Goal: Task Accomplishment & Management: Manage account settings

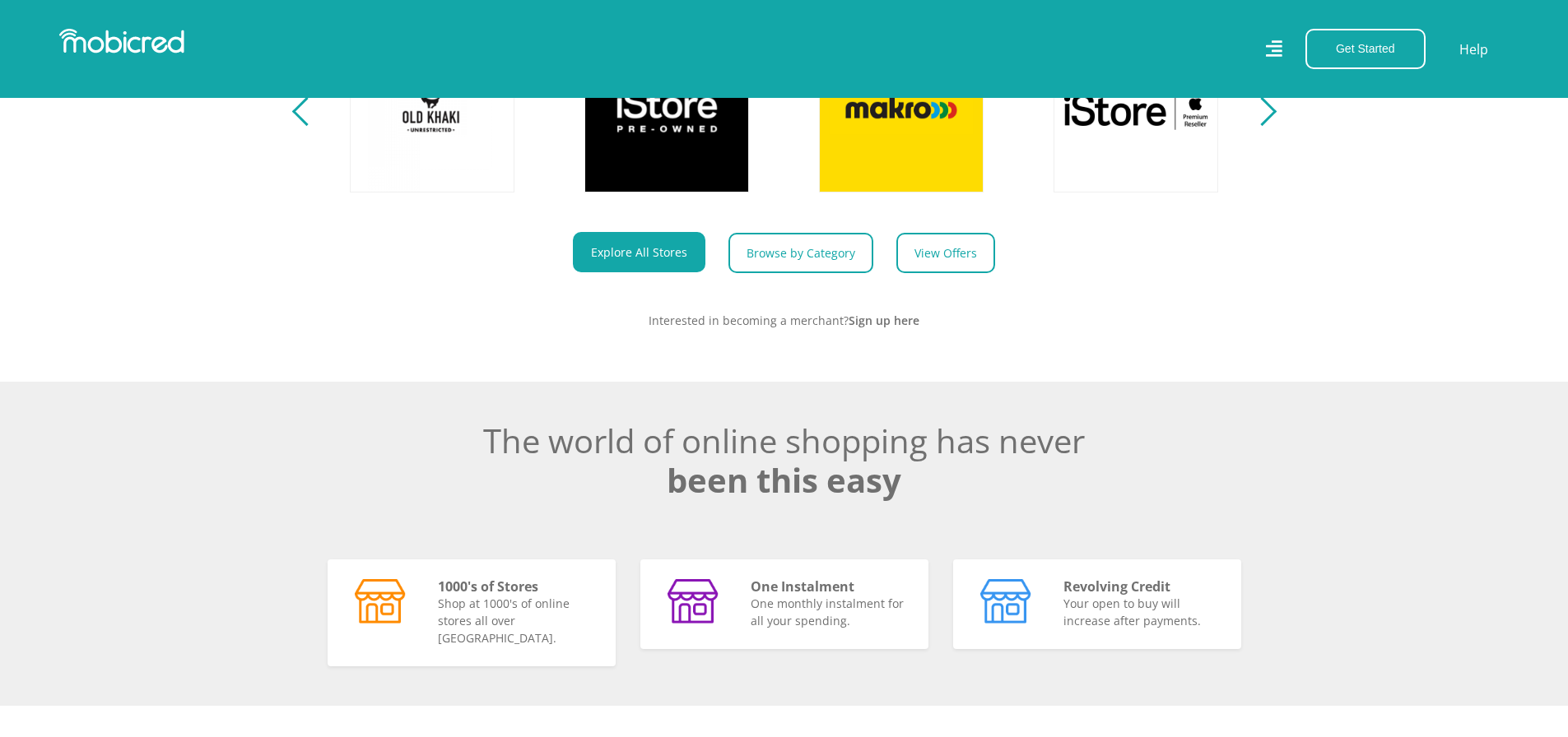
scroll to position [576, 0]
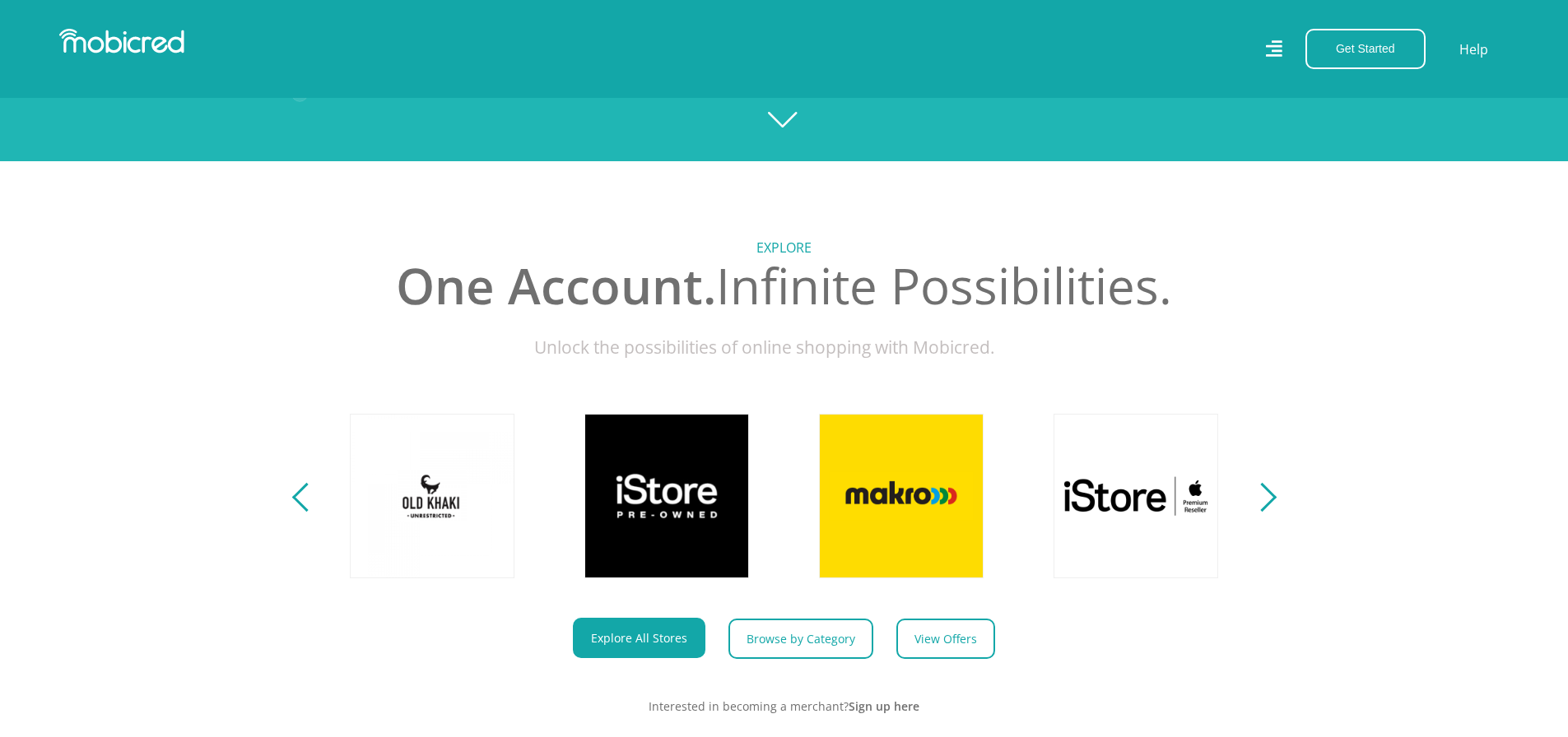
click at [1274, 58] on icon at bounding box center [1274, 49] width 17 height 17
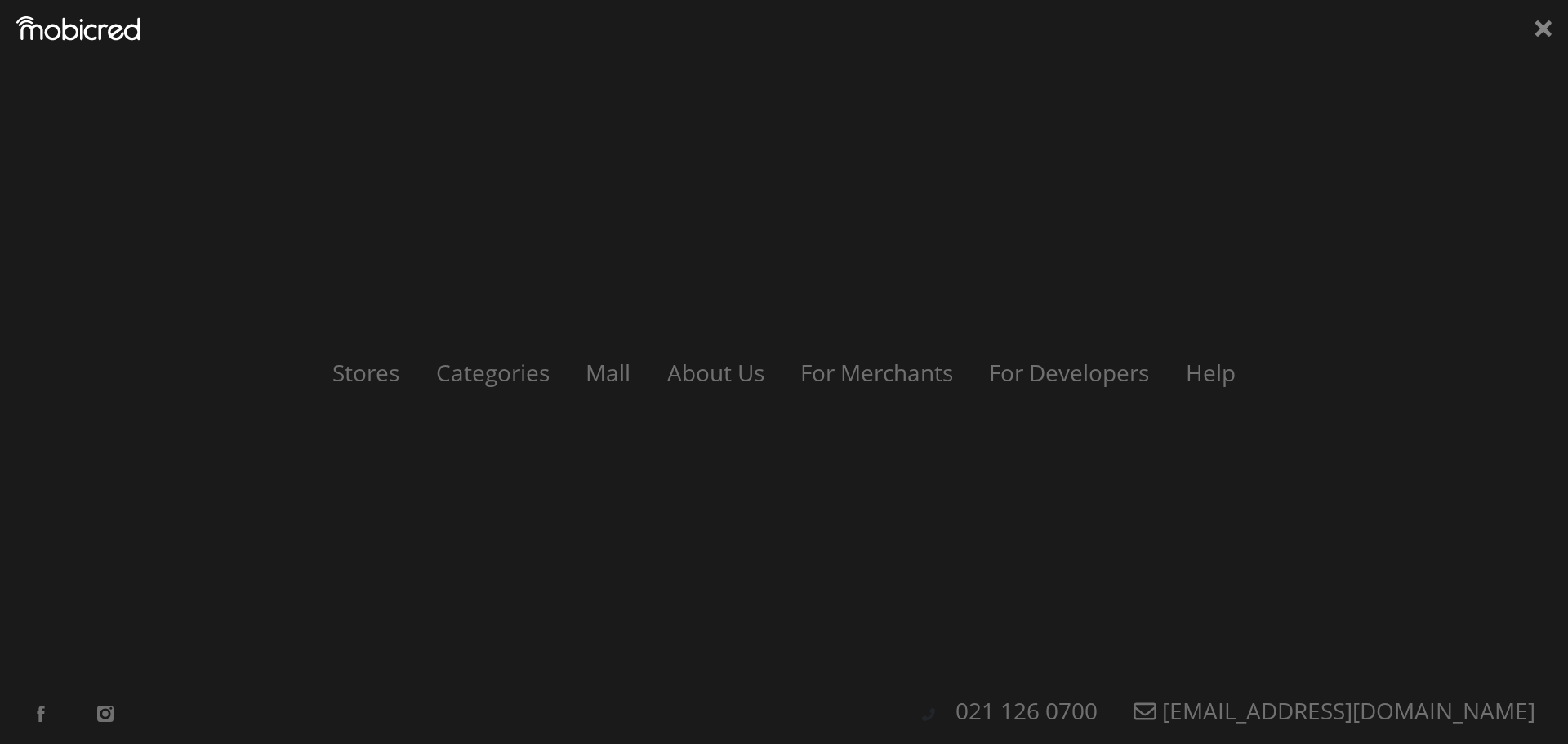
scroll to position [0, 2094]
click at [95, 11] on div "Stores Categories Mall About Us For Merchants For Developers Help Sign Up Sign …" at bounding box center [784, 372] width 1568 height 744
click at [98, 37] on img at bounding box center [78, 28] width 124 height 24
click at [97, 37] on img at bounding box center [78, 28] width 124 height 24
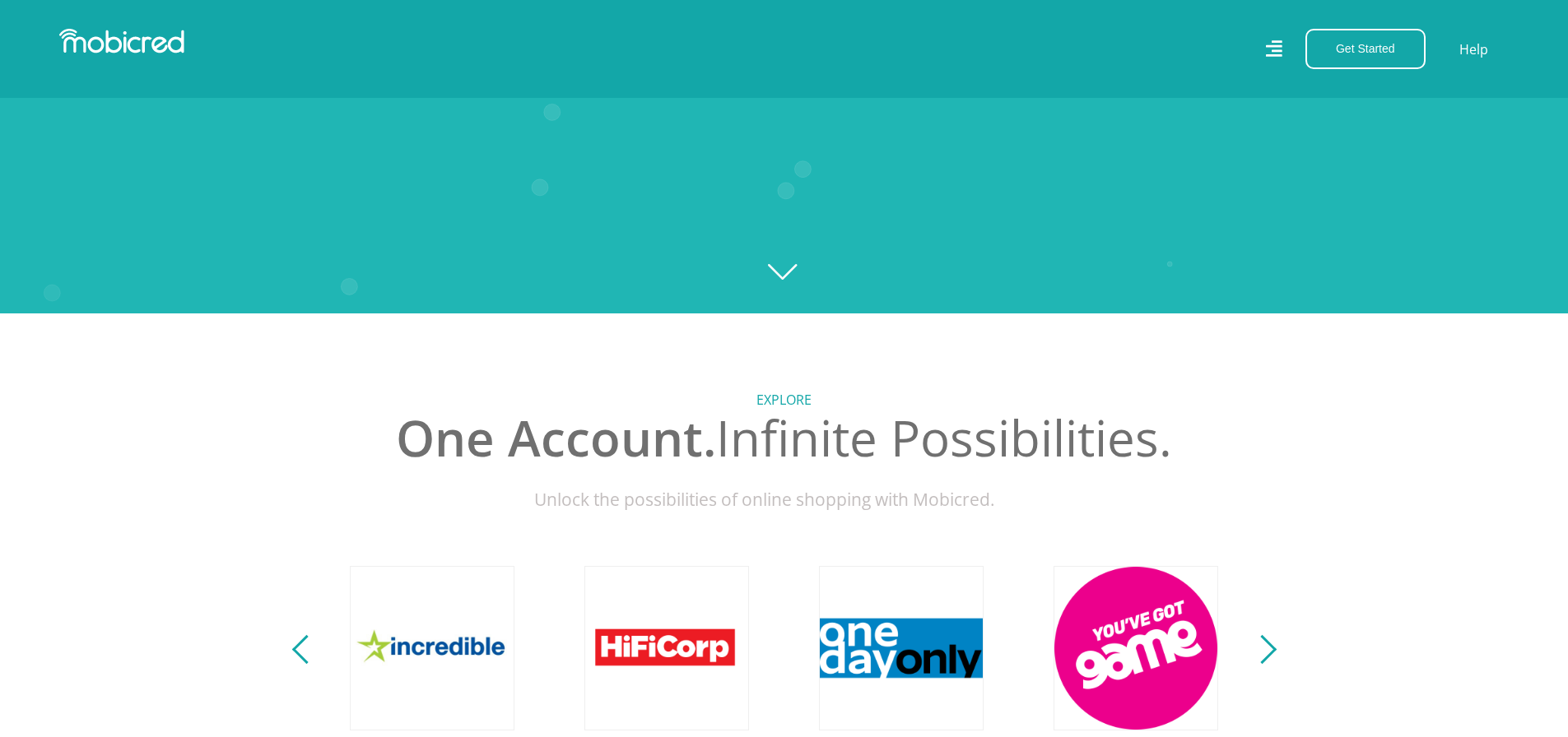
scroll to position [164, 0]
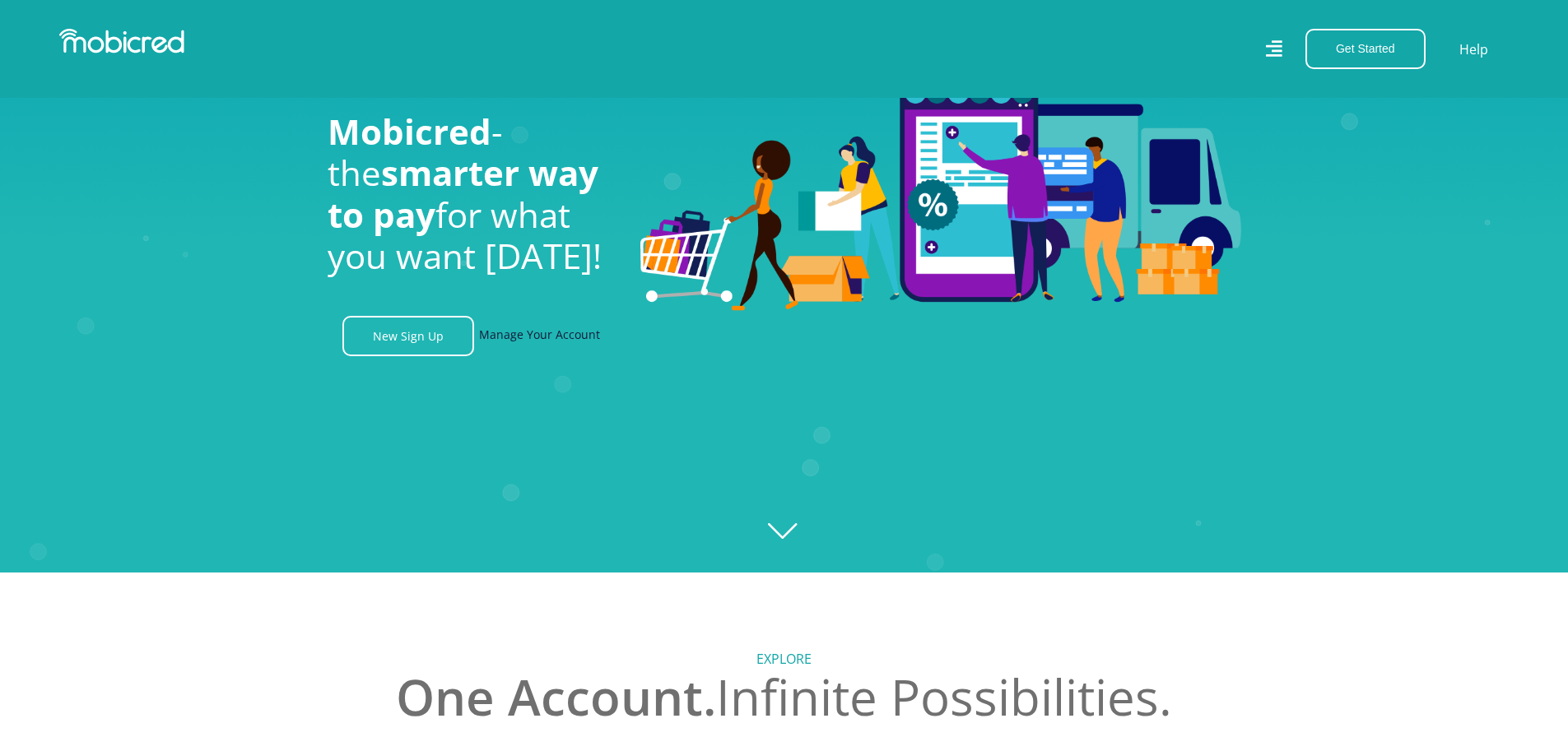
click at [522, 331] on link "Manage Your Account" at bounding box center [539, 336] width 121 height 41
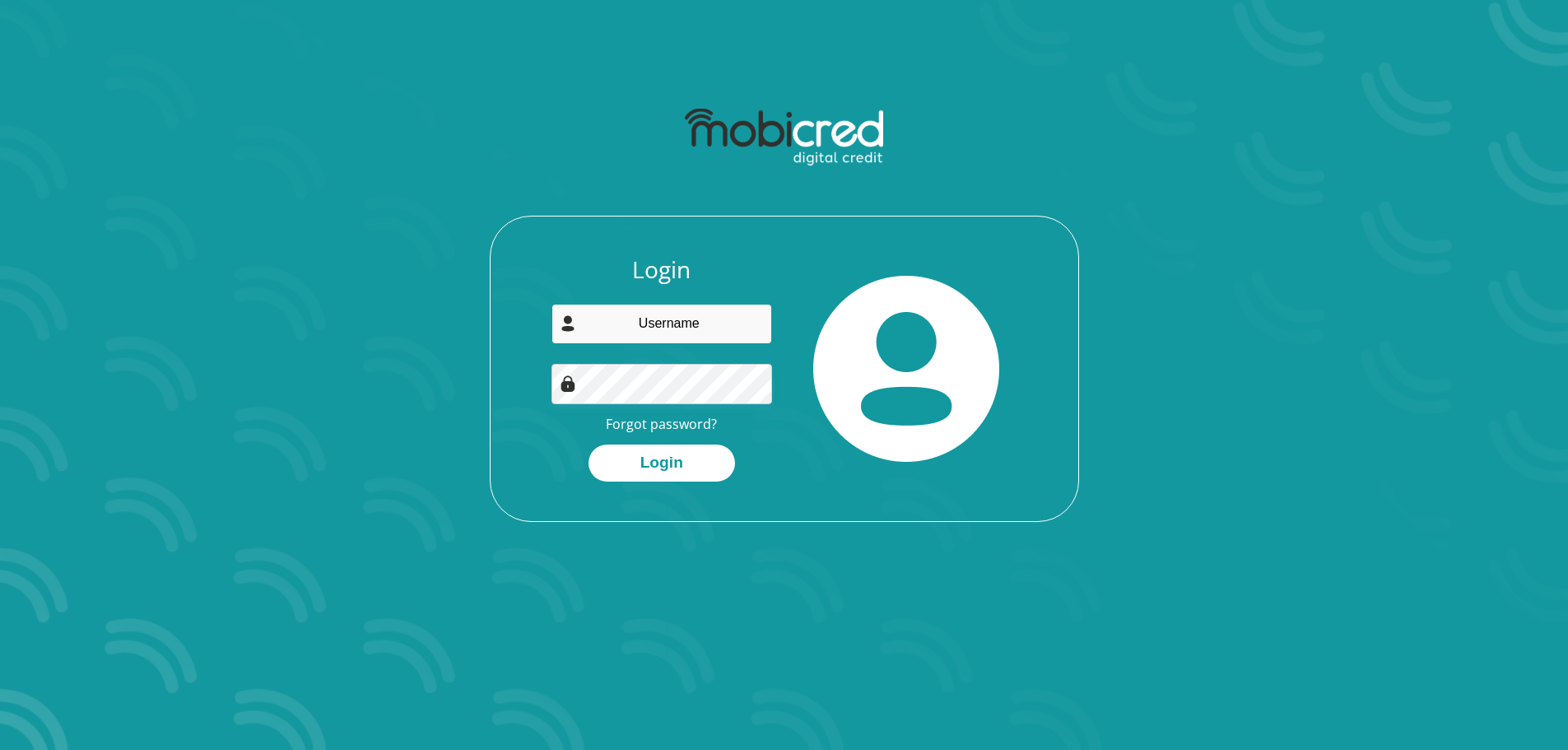
click at [692, 332] on input "email" at bounding box center [662, 324] width 220 height 41
type input "mulled55@gmail.com"
click at [680, 449] on button "Login" at bounding box center [661, 463] width 147 height 37
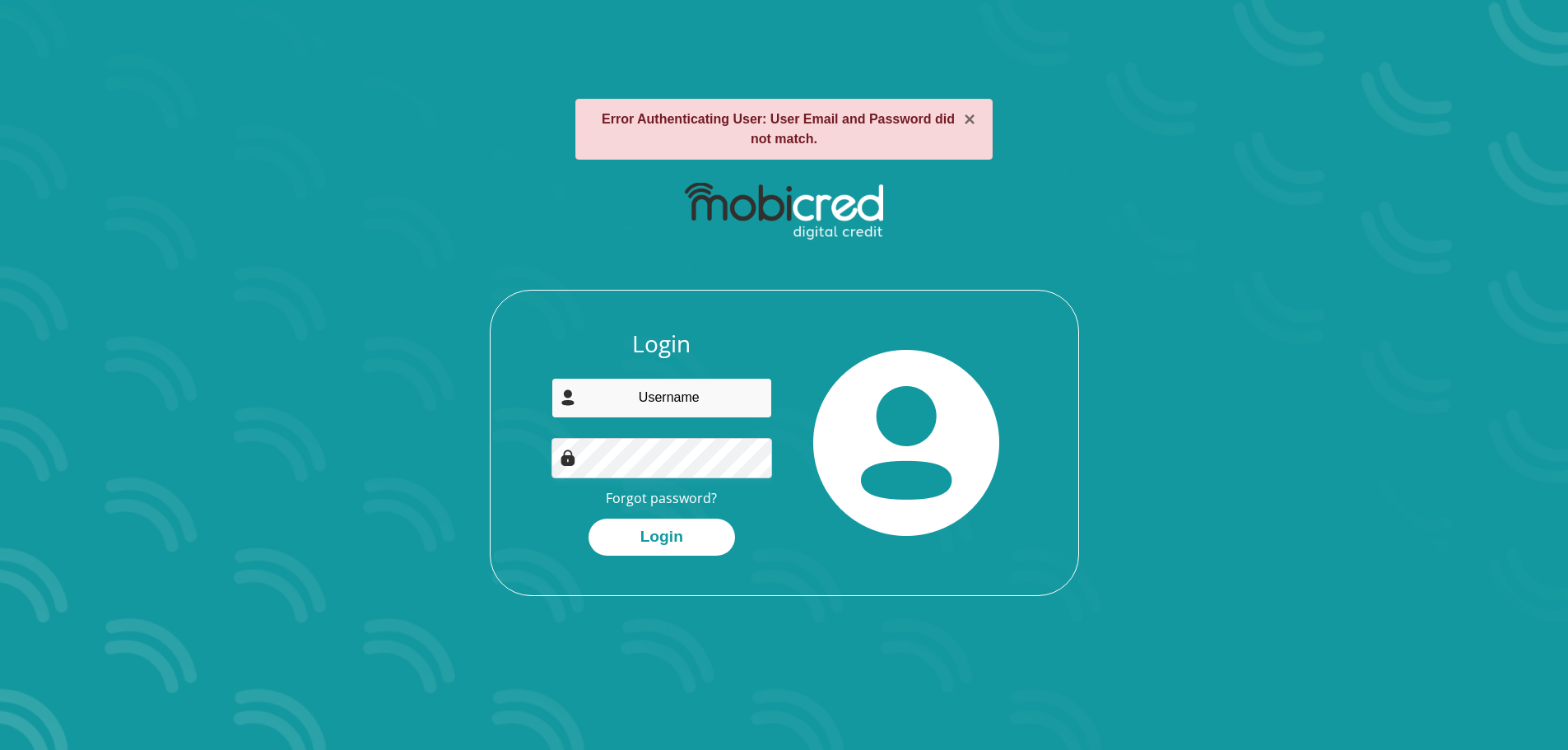
click at [692, 397] on input "email" at bounding box center [662, 398] width 220 height 41
click at [1056, 330] on div "Login Forgot password? Login" at bounding box center [784, 462] width 587 height 265
click at [651, 395] on input "email" at bounding box center [662, 398] width 220 height 41
type input "mulled55@gmail.com"
click at [681, 500] on link "Forgot password?" at bounding box center [661, 497] width 111 height 18
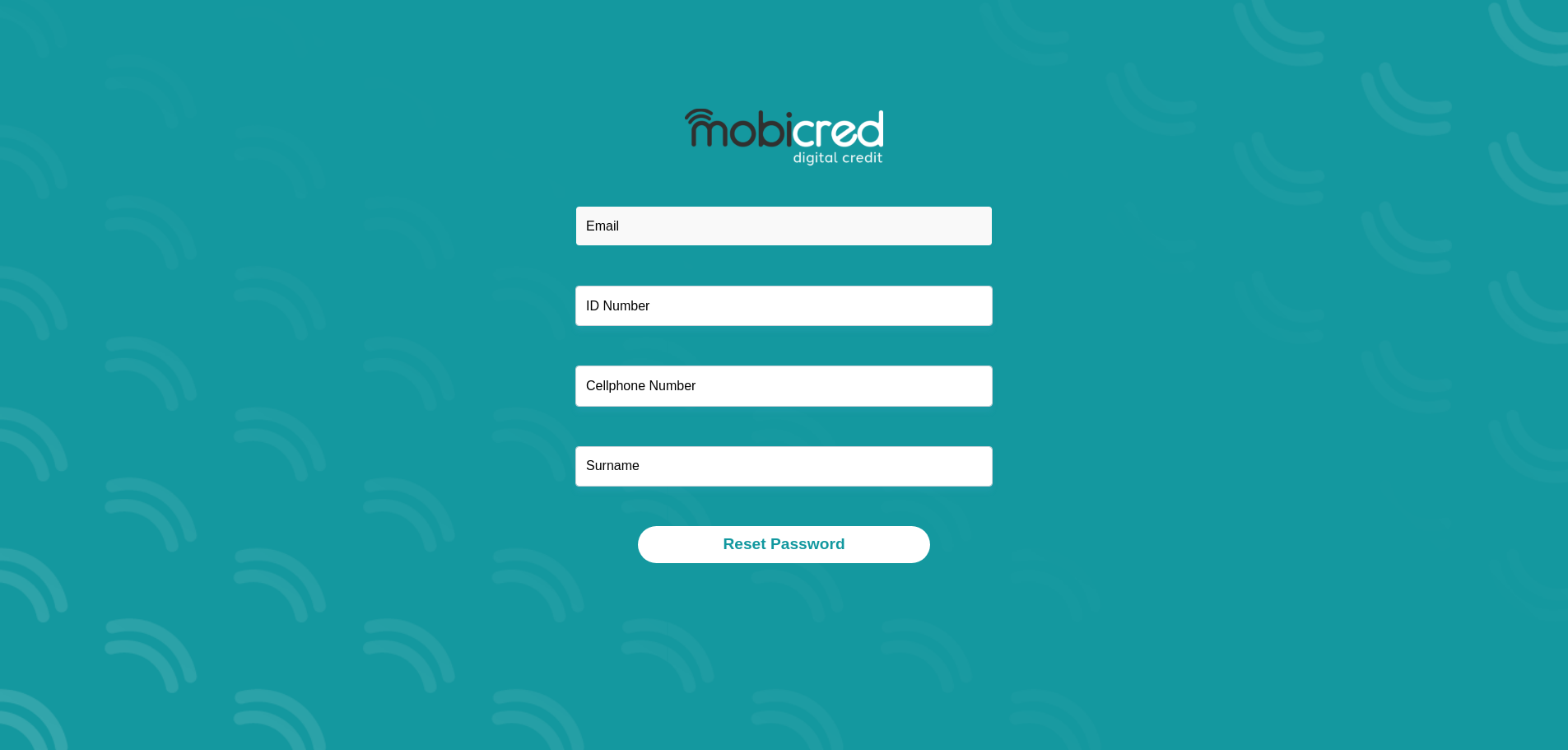
drag, startPoint x: 646, startPoint y: 227, endPoint x: 658, endPoint y: 239, distance: 17.0
click at [646, 227] on input "email" at bounding box center [784, 226] width 417 height 41
type input "mulled55@gmail.com"
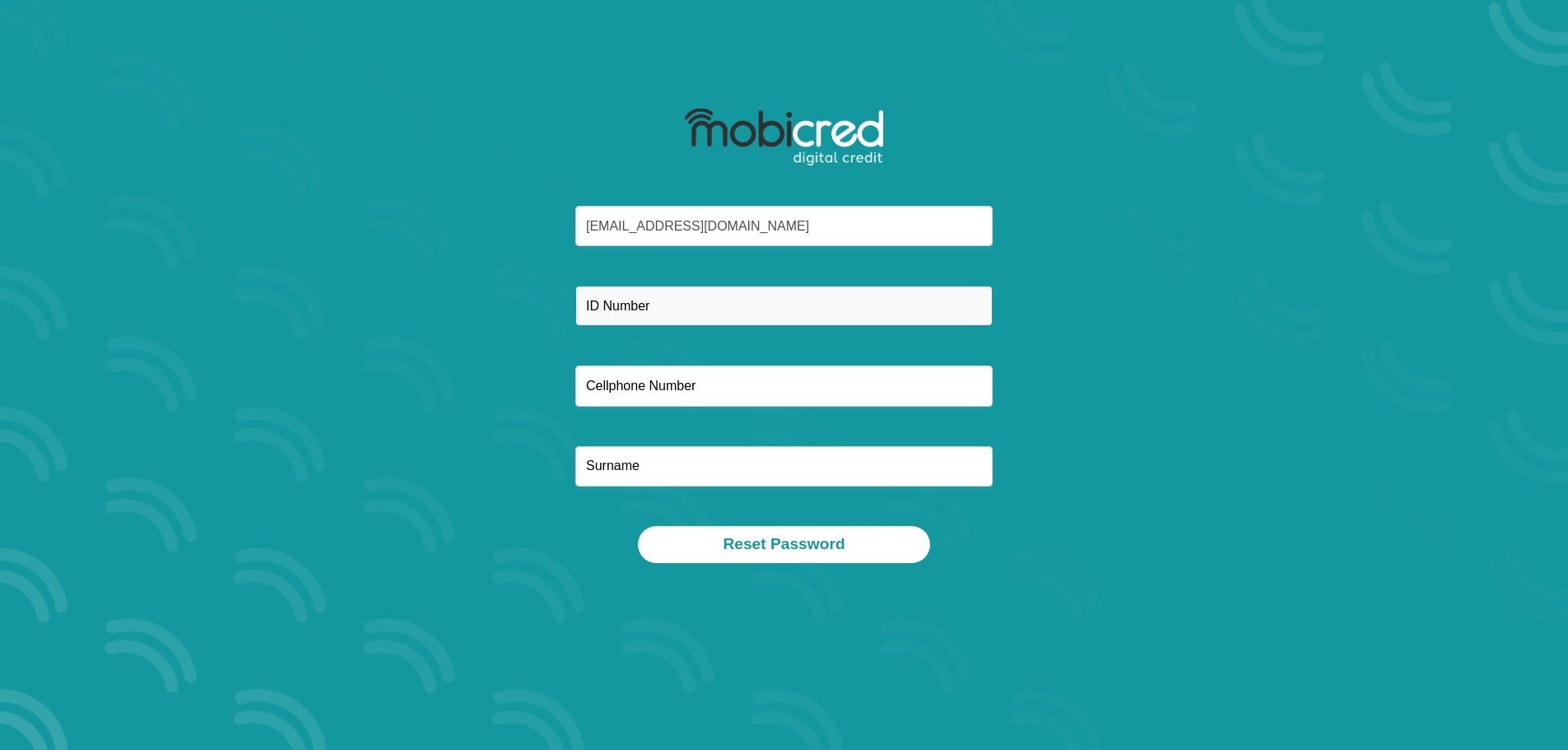
click at [667, 311] on input "text" at bounding box center [784, 306] width 417 height 41
type input "5509055167089"
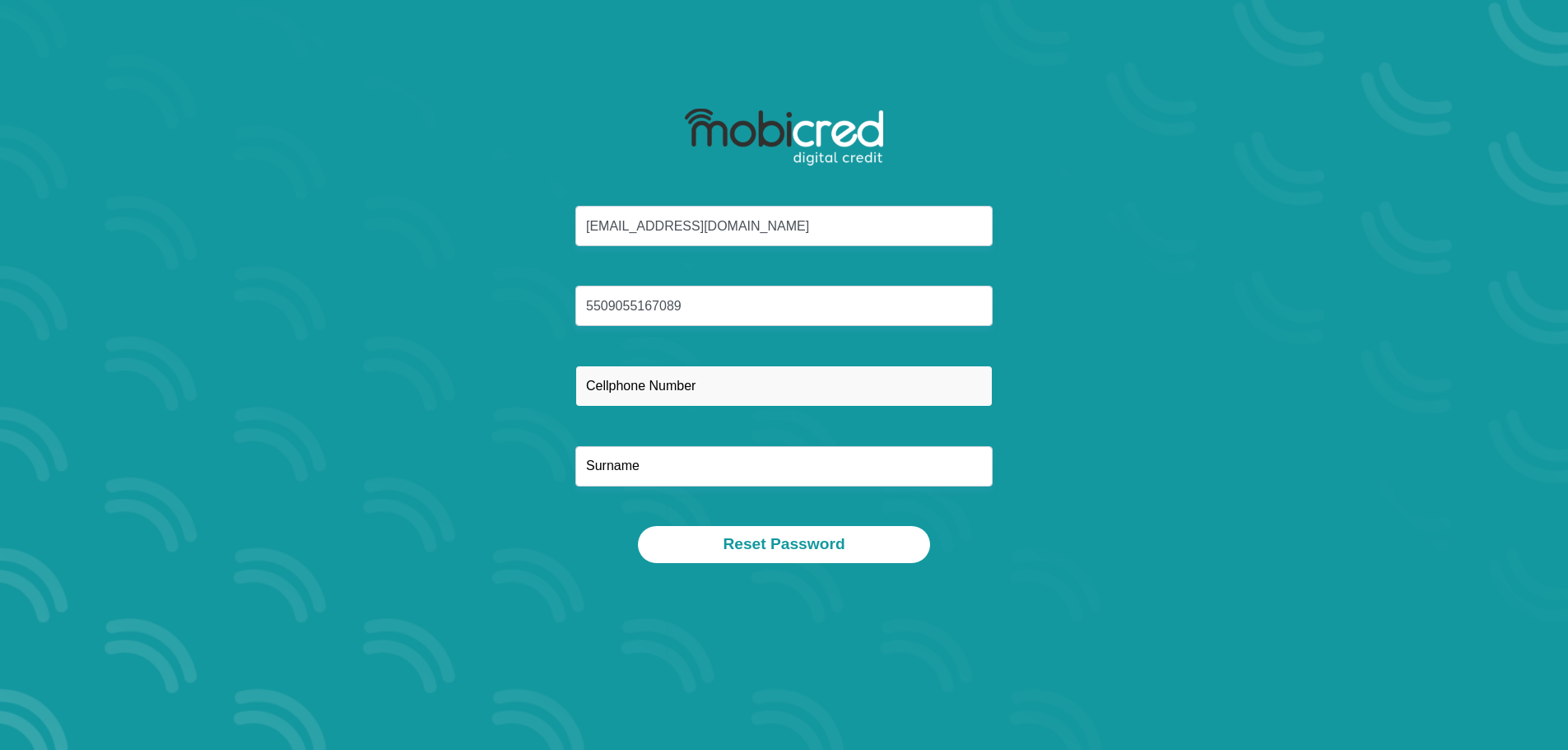
click at [722, 376] on input "text" at bounding box center [784, 386] width 417 height 41
type input "0684883832"
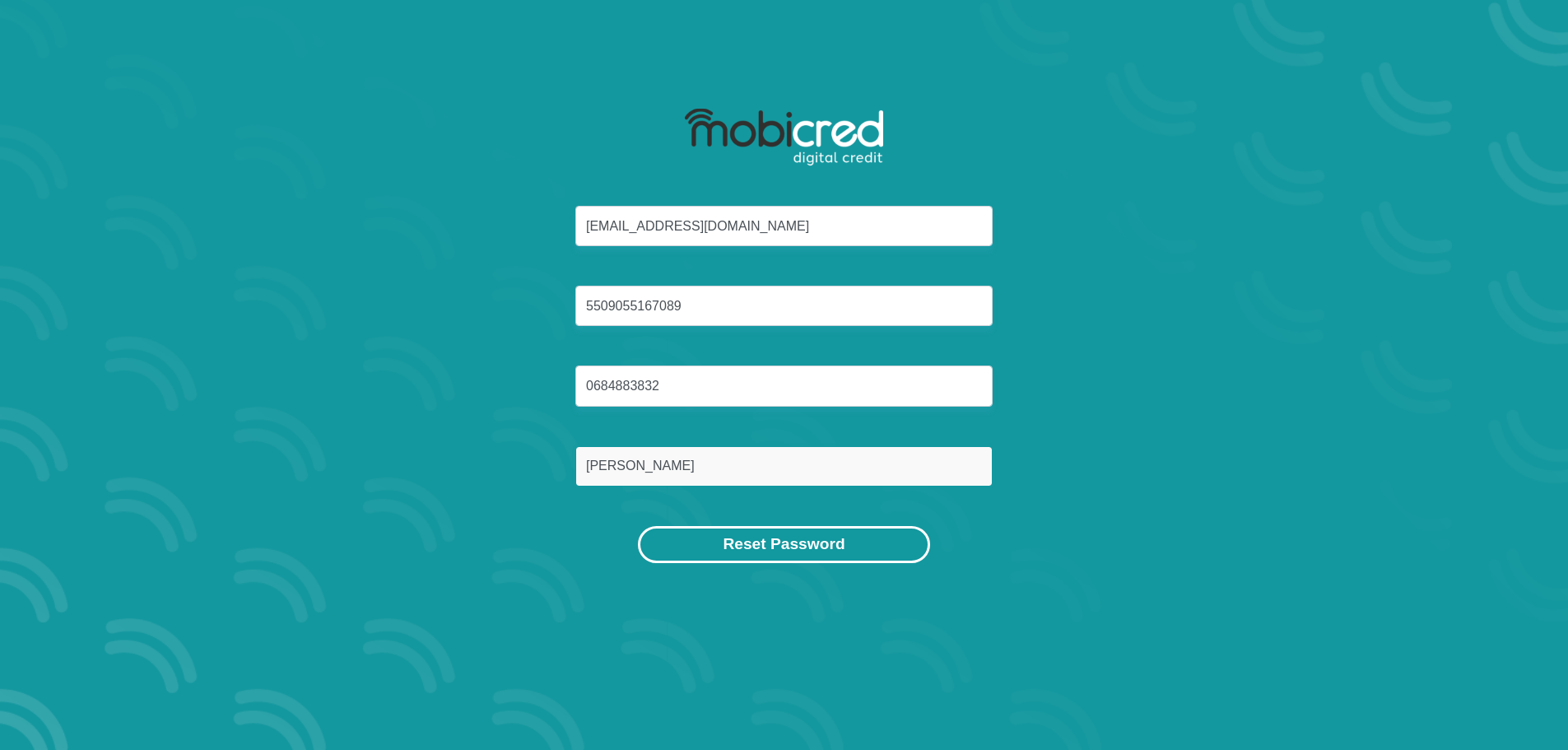
type input "Muller"
click at [759, 538] on button "Reset Password" at bounding box center [784, 545] width 292 height 37
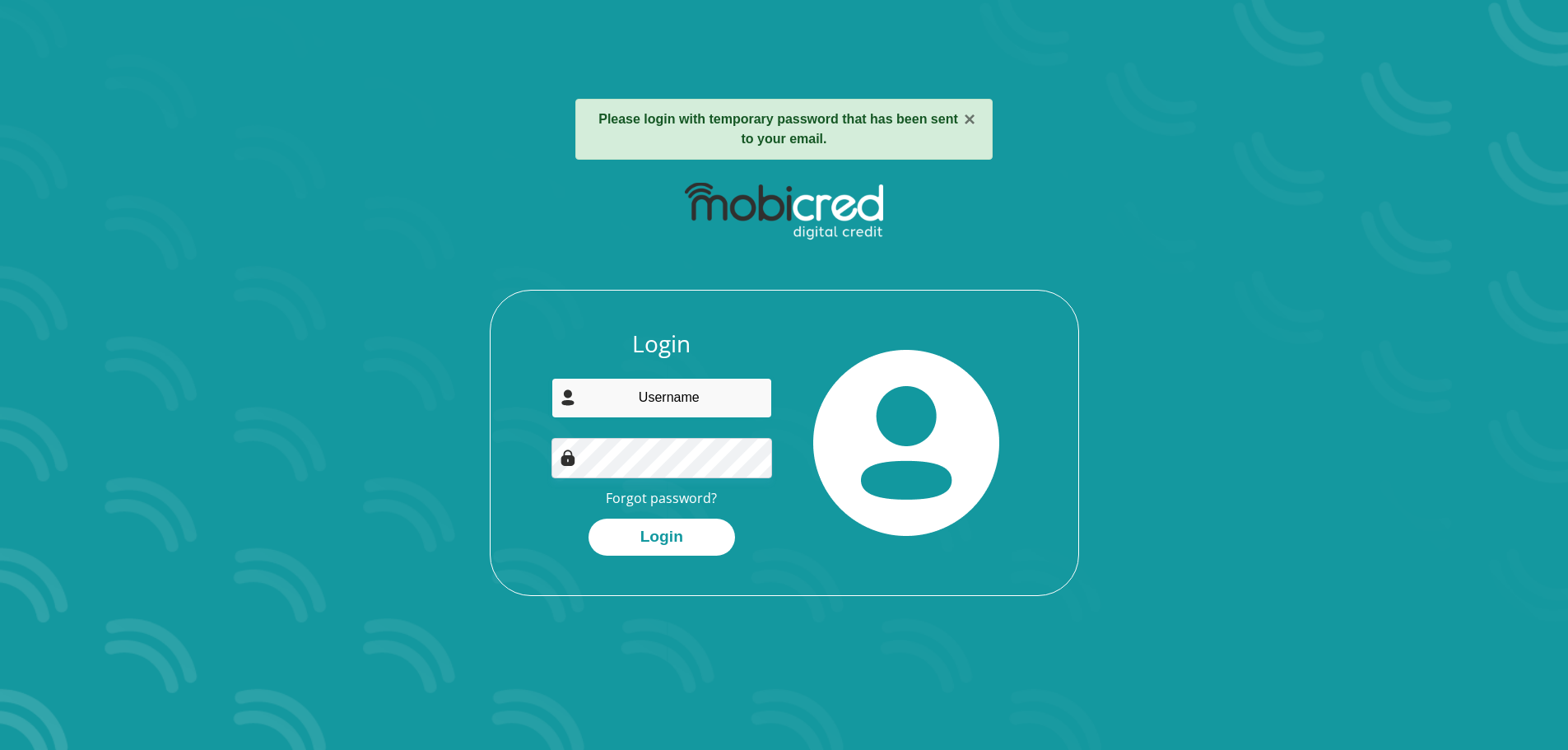
click at [683, 404] on input "email" at bounding box center [662, 398] width 220 height 41
type input "[EMAIL_ADDRESS][DOMAIN_NAME]"
click at [548, 464] on div "Login mulled55@gmail.com Forgot password? Login" at bounding box center [661, 442] width 245 height 225
click at [1054, 483] on div "Login mulled55@gmail.com Forgot password? Login" at bounding box center [784, 462] width 587 height 265
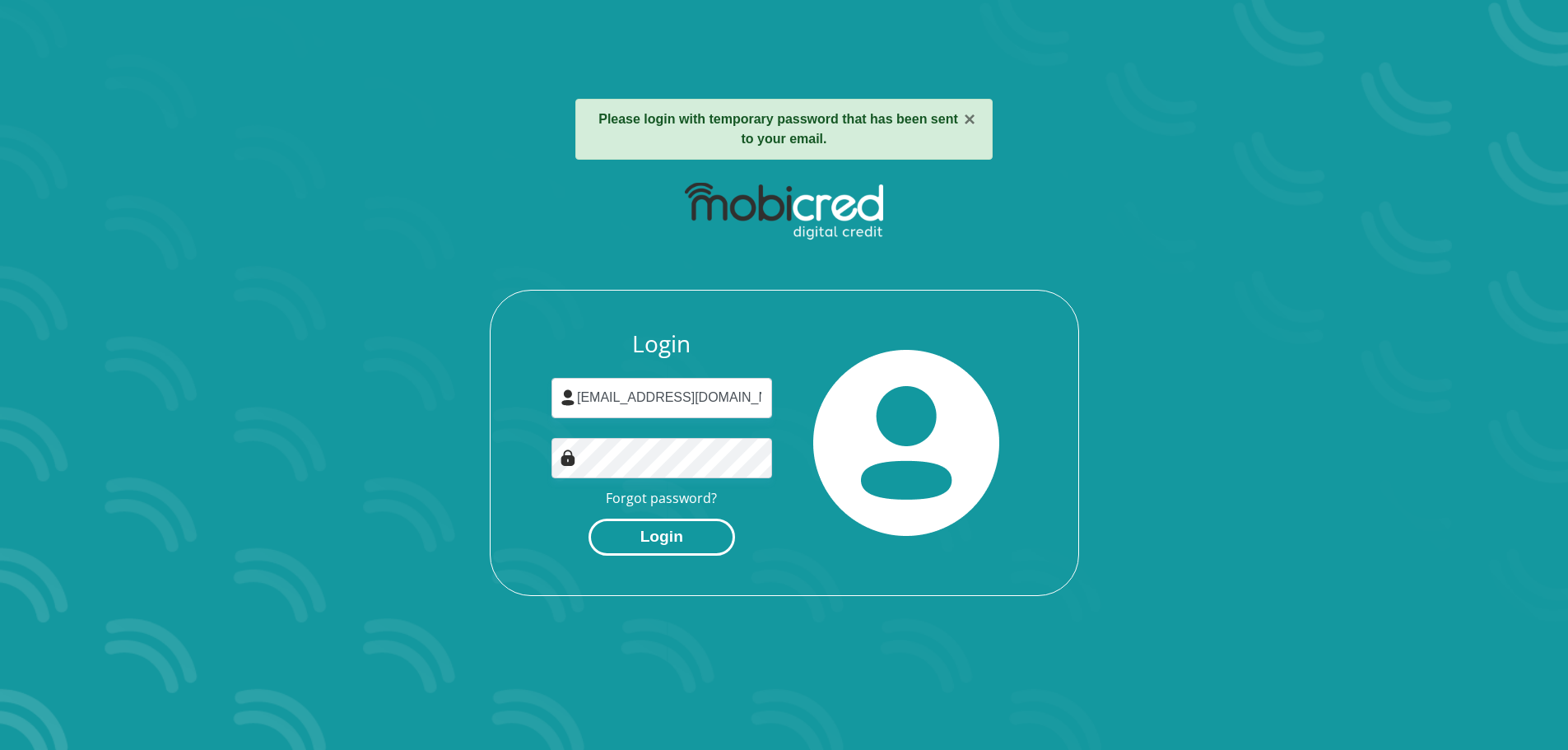
click at [676, 538] on button "Login" at bounding box center [661, 537] width 147 height 37
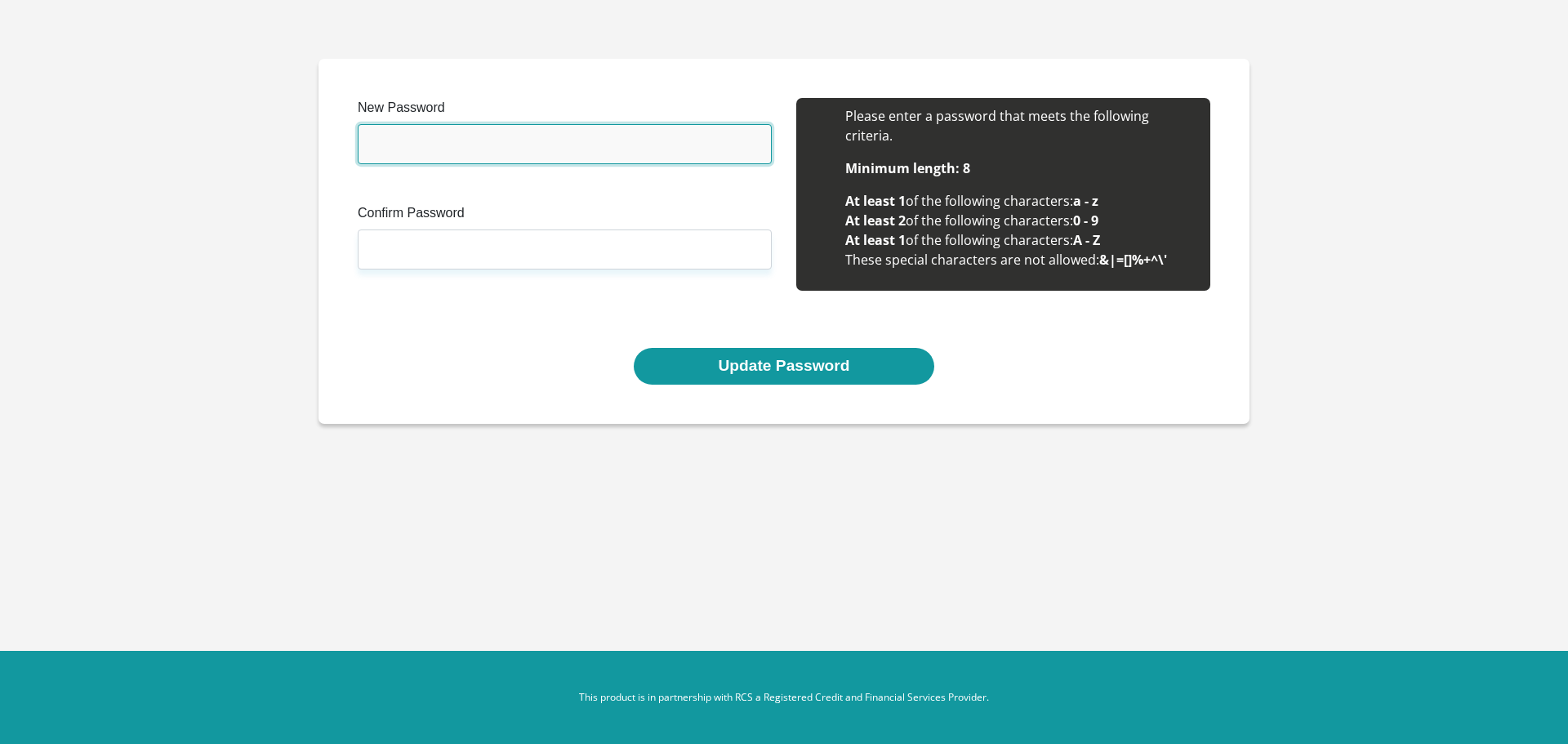
click at [433, 136] on input "New Password" at bounding box center [564, 145] width 414 height 40
type input "Steltom1907!"
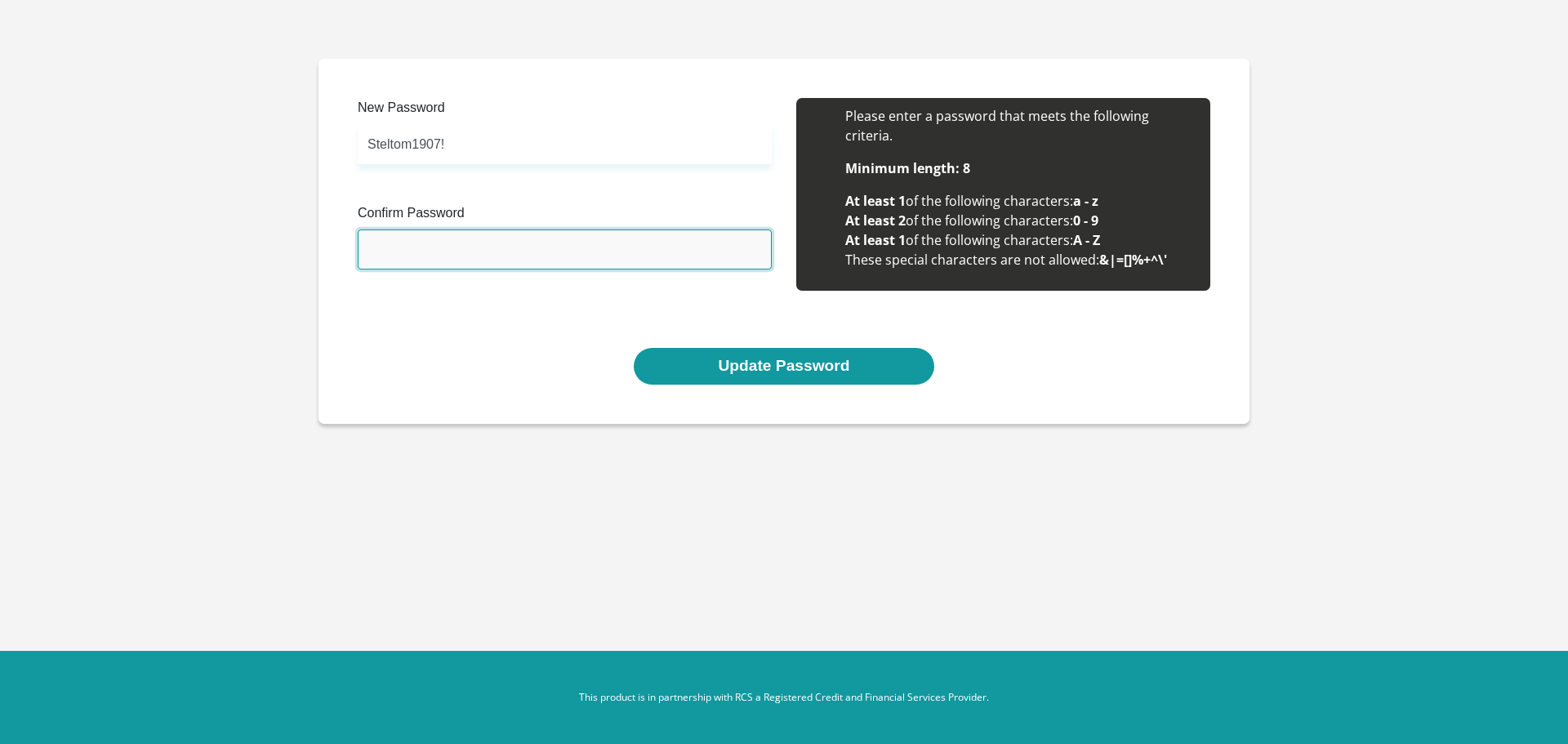
click at [415, 246] on input "Confirm Password" at bounding box center [564, 250] width 414 height 40
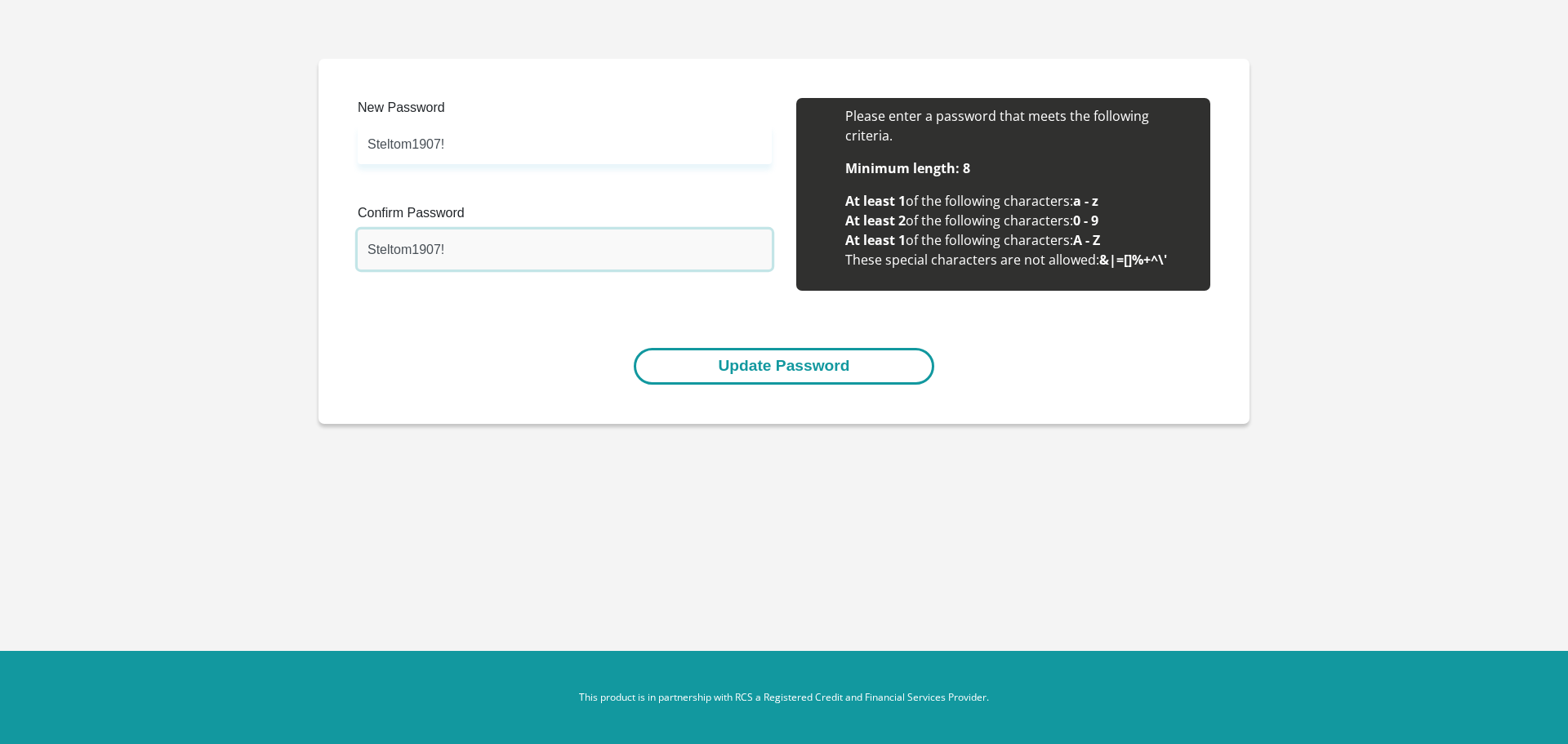
type input "Steltom1907!"
click at [803, 365] on button "Update Password" at bounding box center [784, 367] width 299 height 37
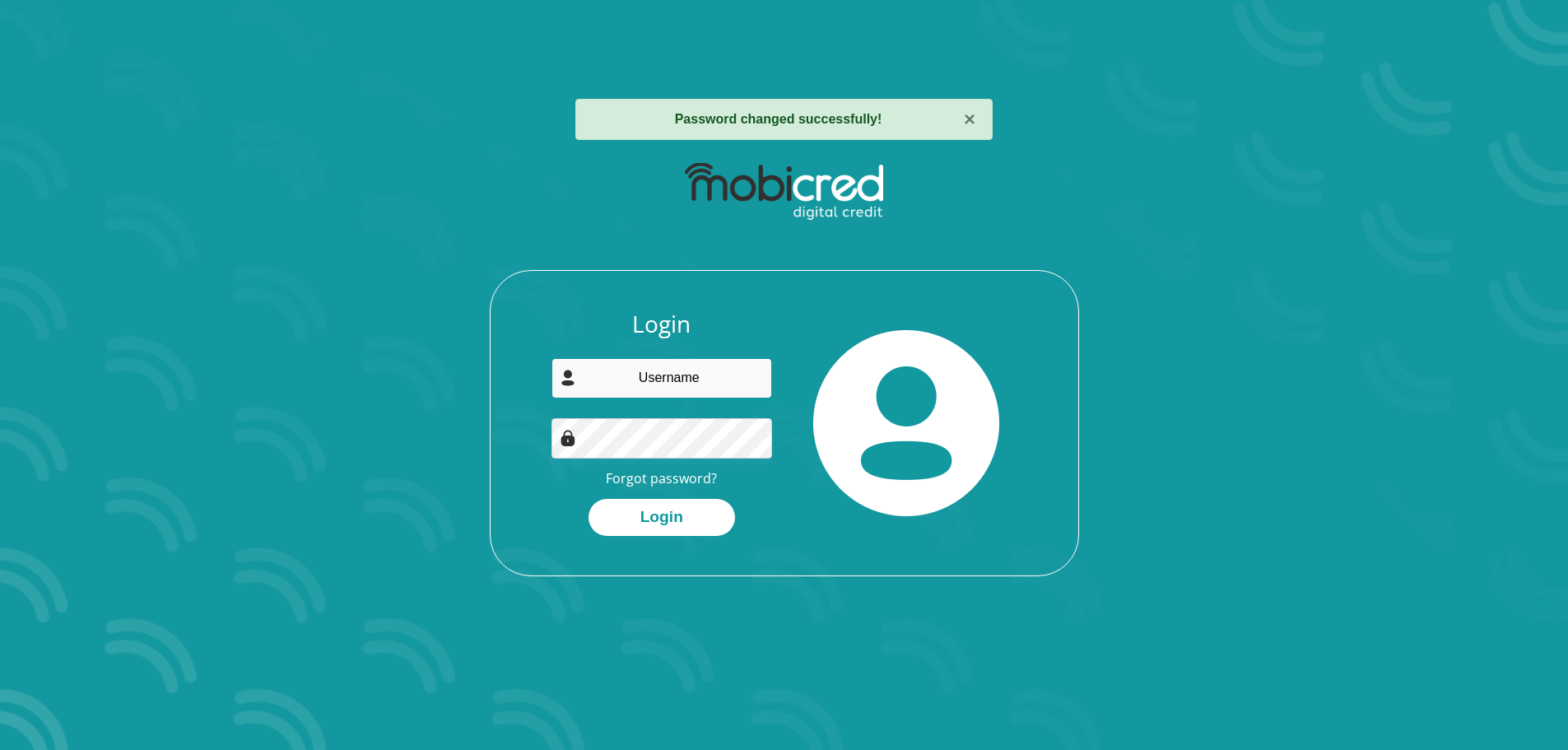
click at [666, 386] on input "email" at bounding box center [662, 378] width 220 height 41
type input "mulled55@gmail.com"
click at [656, 516] on button "Login" at bounding box center [661, 518] width 147 height 37
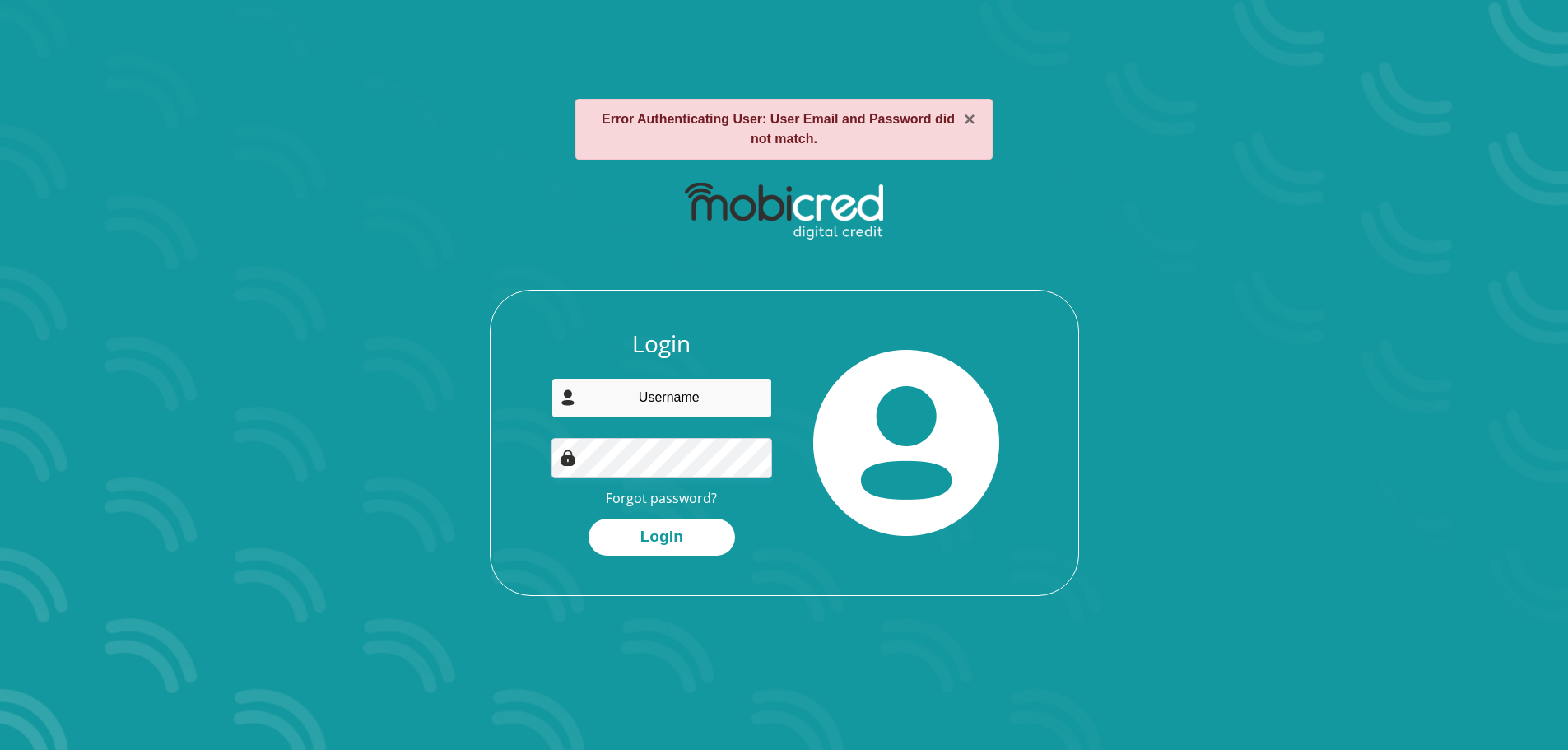
click at [687, 408] on input "email" at bounding box center [662, 398] width 220 height 41
type input "mulled55@gmail.com"
click at [568, 452] on div at bounding box center [662, 458] width 220 height 41
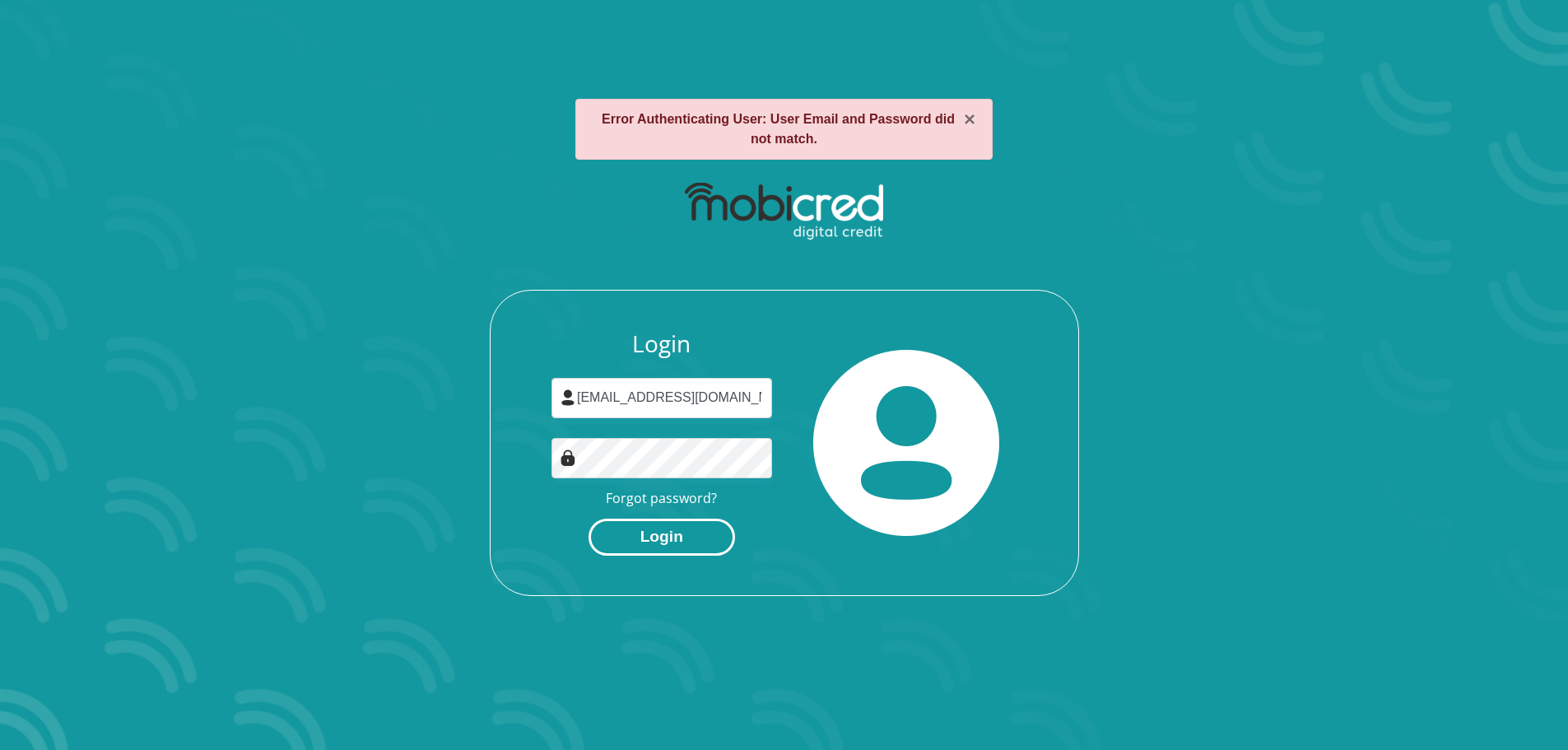
click at [612, 536] on button "Login" at bounding box center [661, 537] width 147 height 37
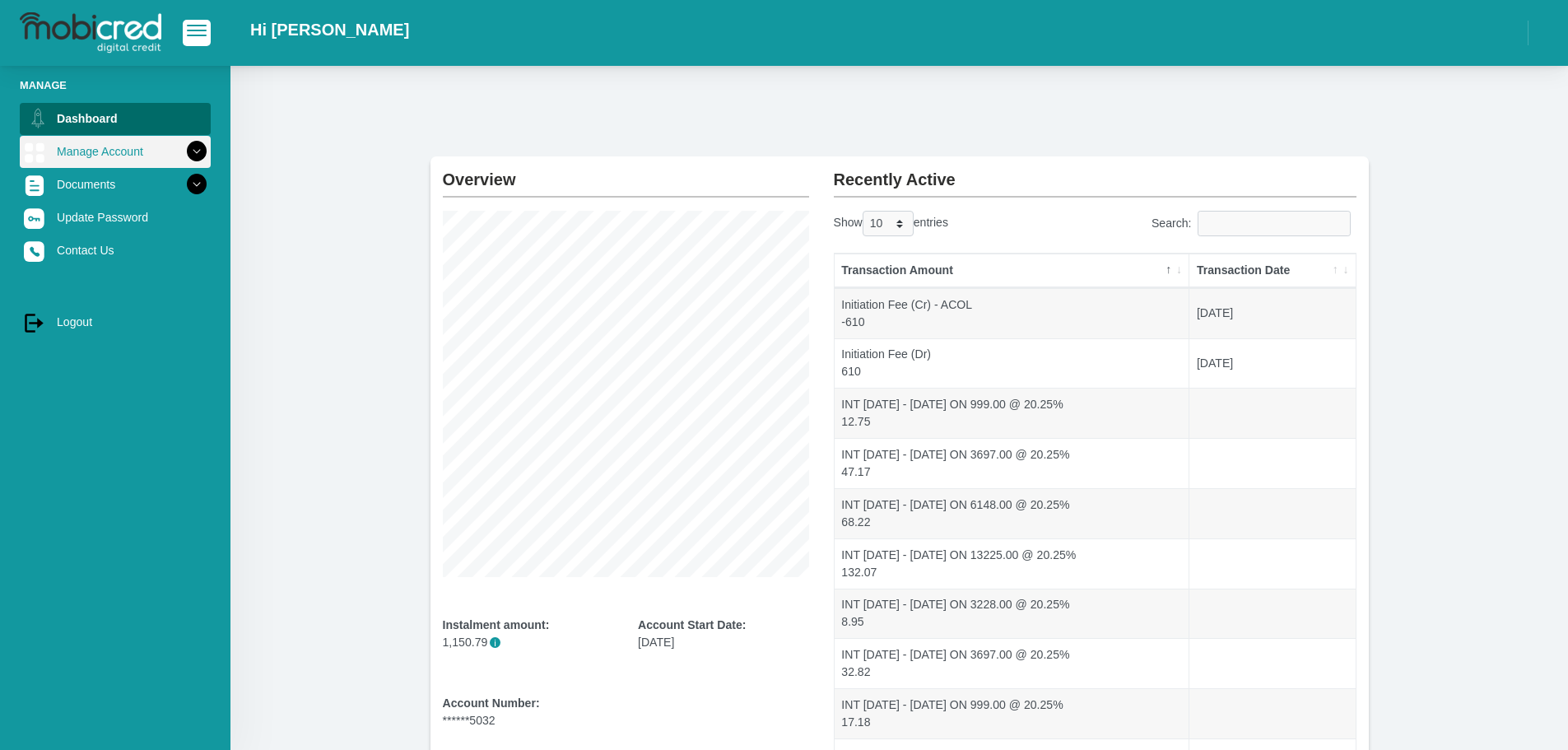
click at [143, 146] on link "Manage Account" at bounding box center [114, 151] width 191 height 31
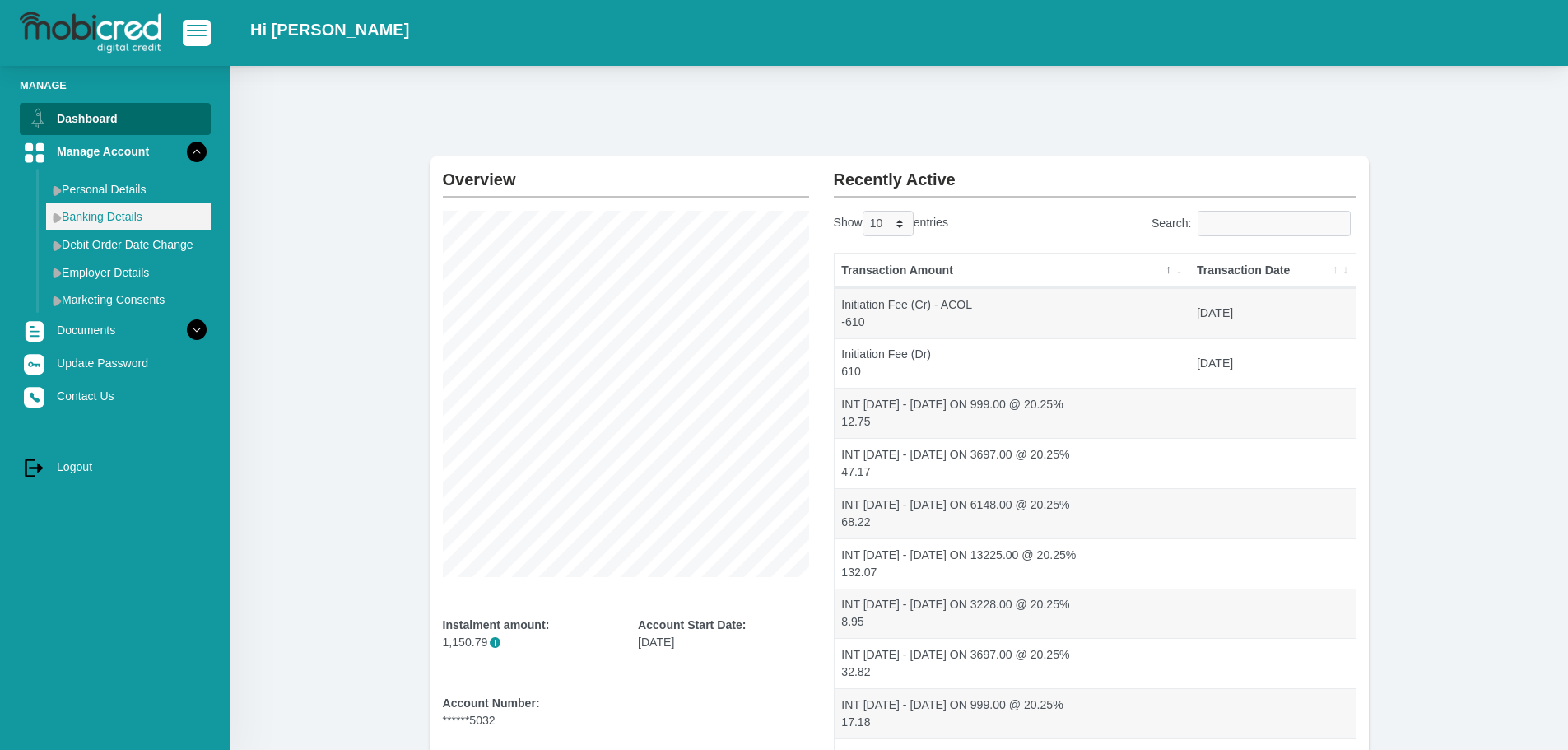
click at [123, 219] on link "Banking Details" at bounding box center [128, 216] width 164 height 26
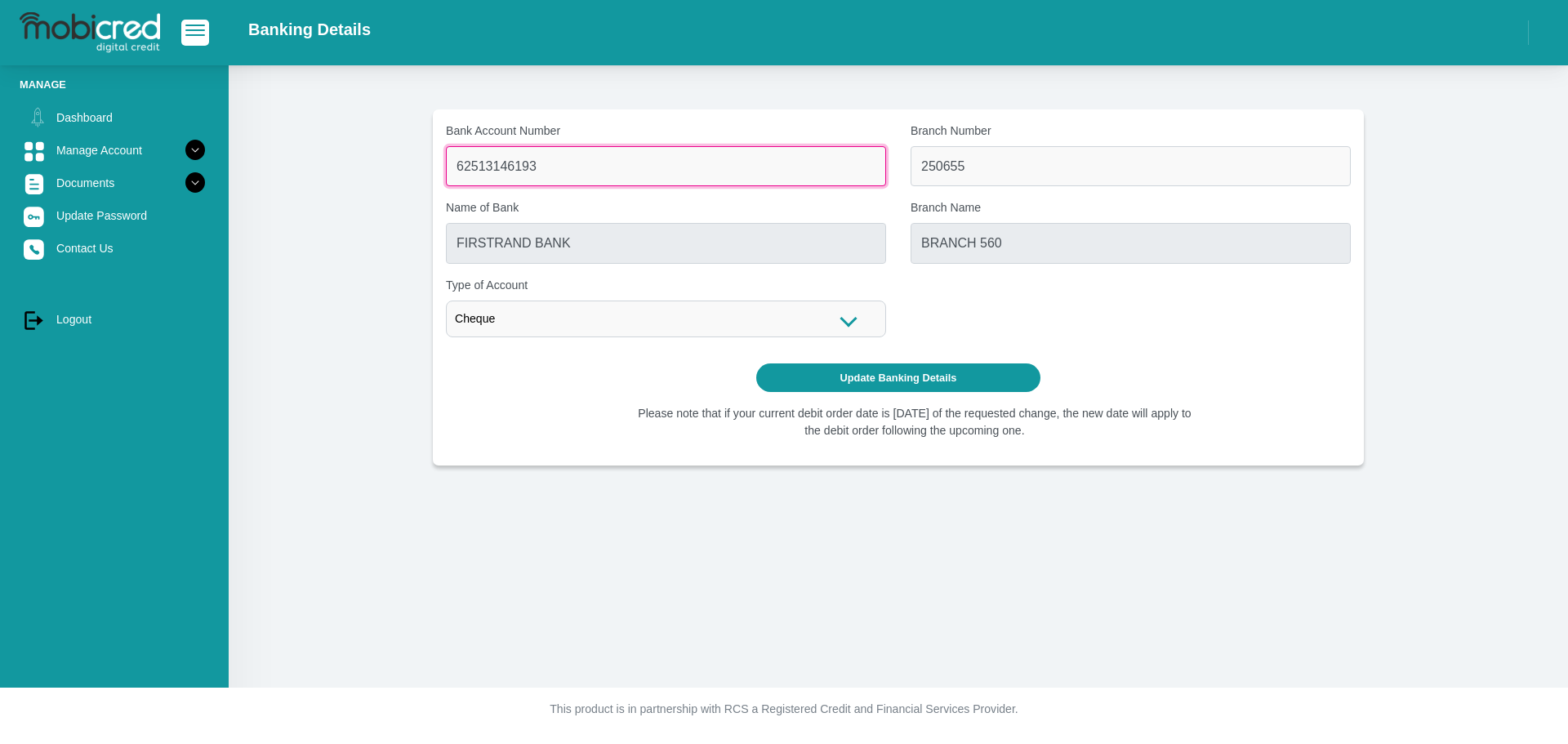
drag, startPoint x: 558, startPoint y: 177, endPoint x: 261, endPoint y: 166, distance: 297.2
click at [261, 166] on section "Bank Account Number 62513146193 Branch Number 250655 Name of Bank FIRSTRAND BAN…" at bounding box center [898, 287] width 1291 height 356
type input "627"
click at [564, 176] on input "62513146193" at bounding box center [665, 166] width 440 height 40
type input "6"
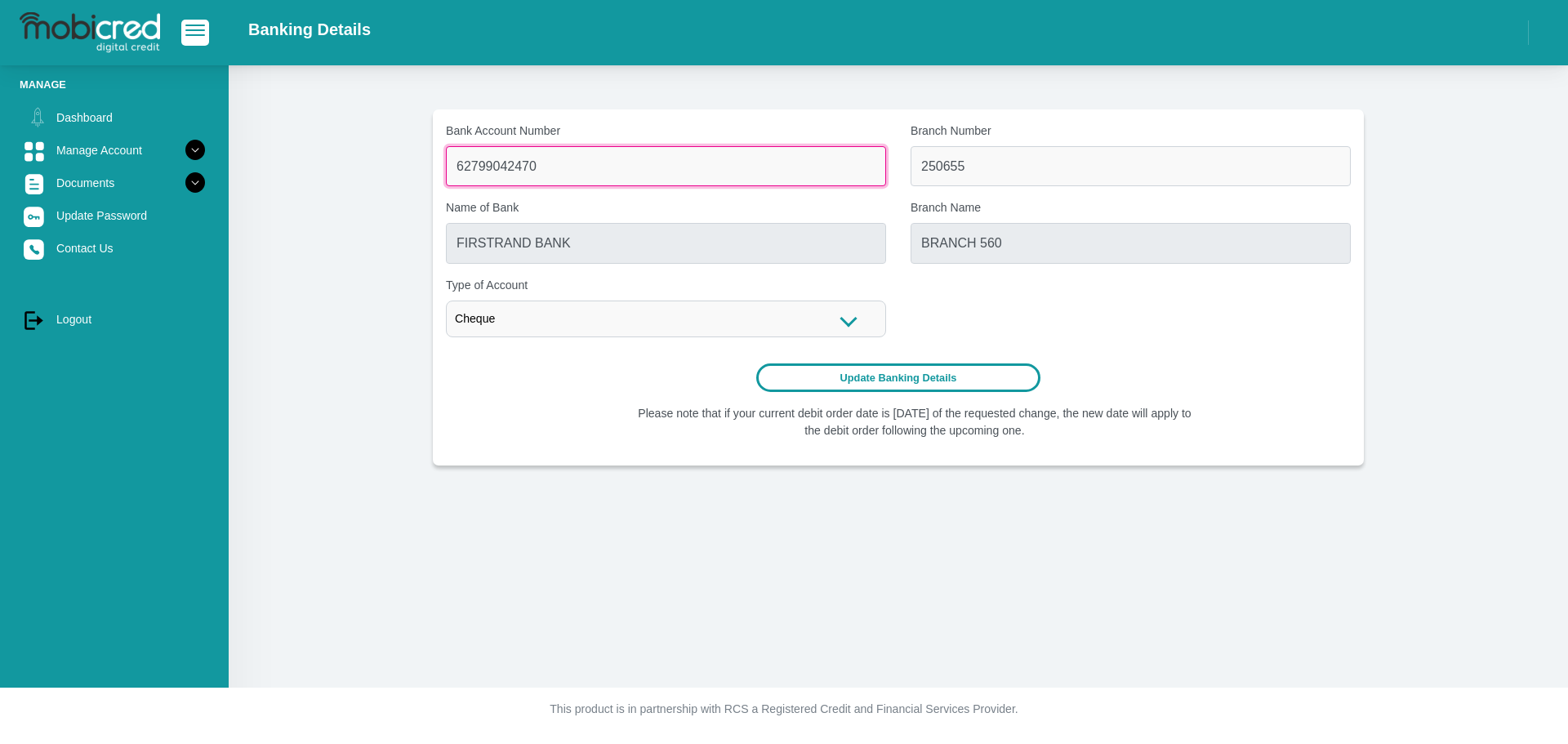
type input "62799042470"
click at [898, 386] on button "Update Banking Details" at bounding box center [898, 377] width 285 height 29
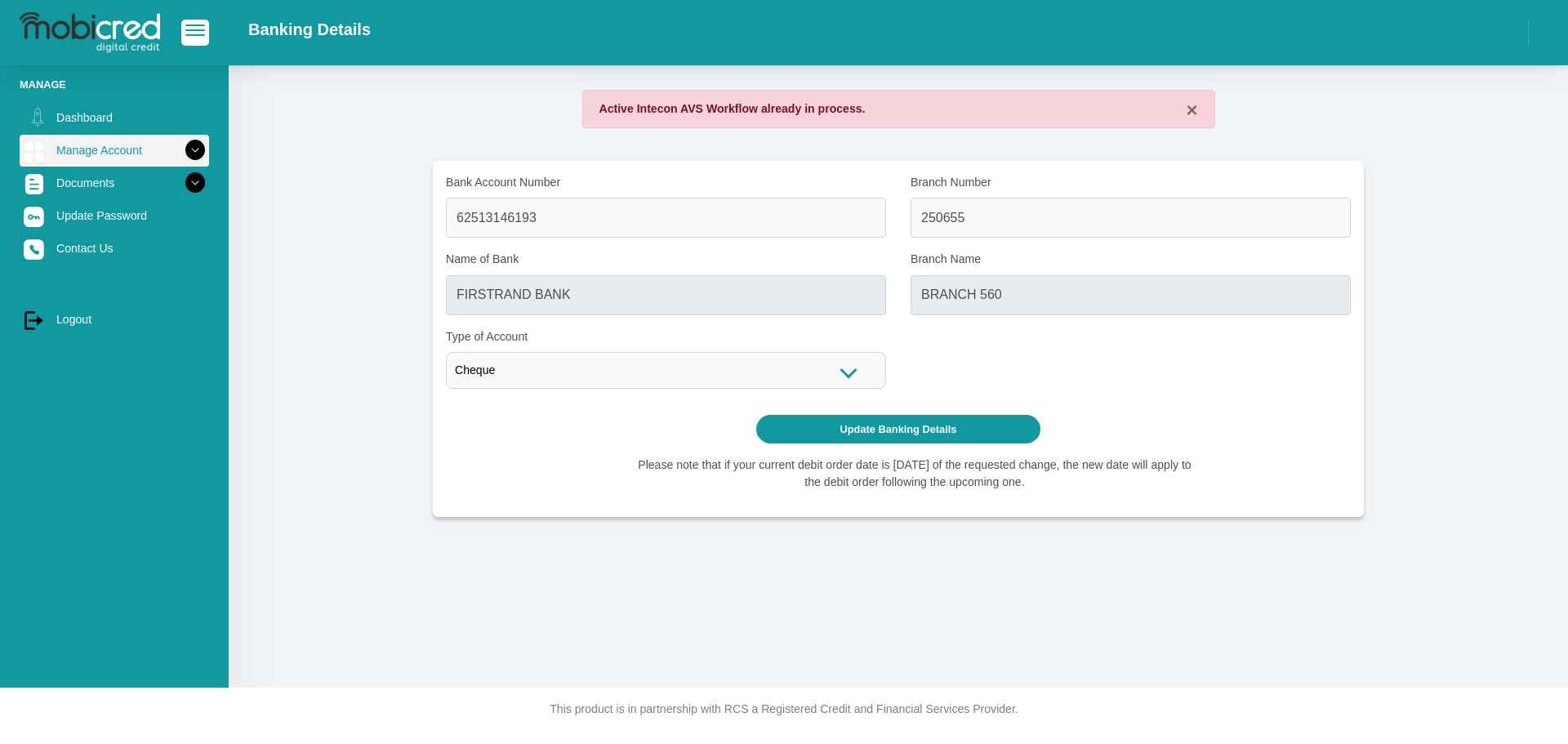
click at [186, 154] on icon at bounding box center [195, 150] width 28 height 28
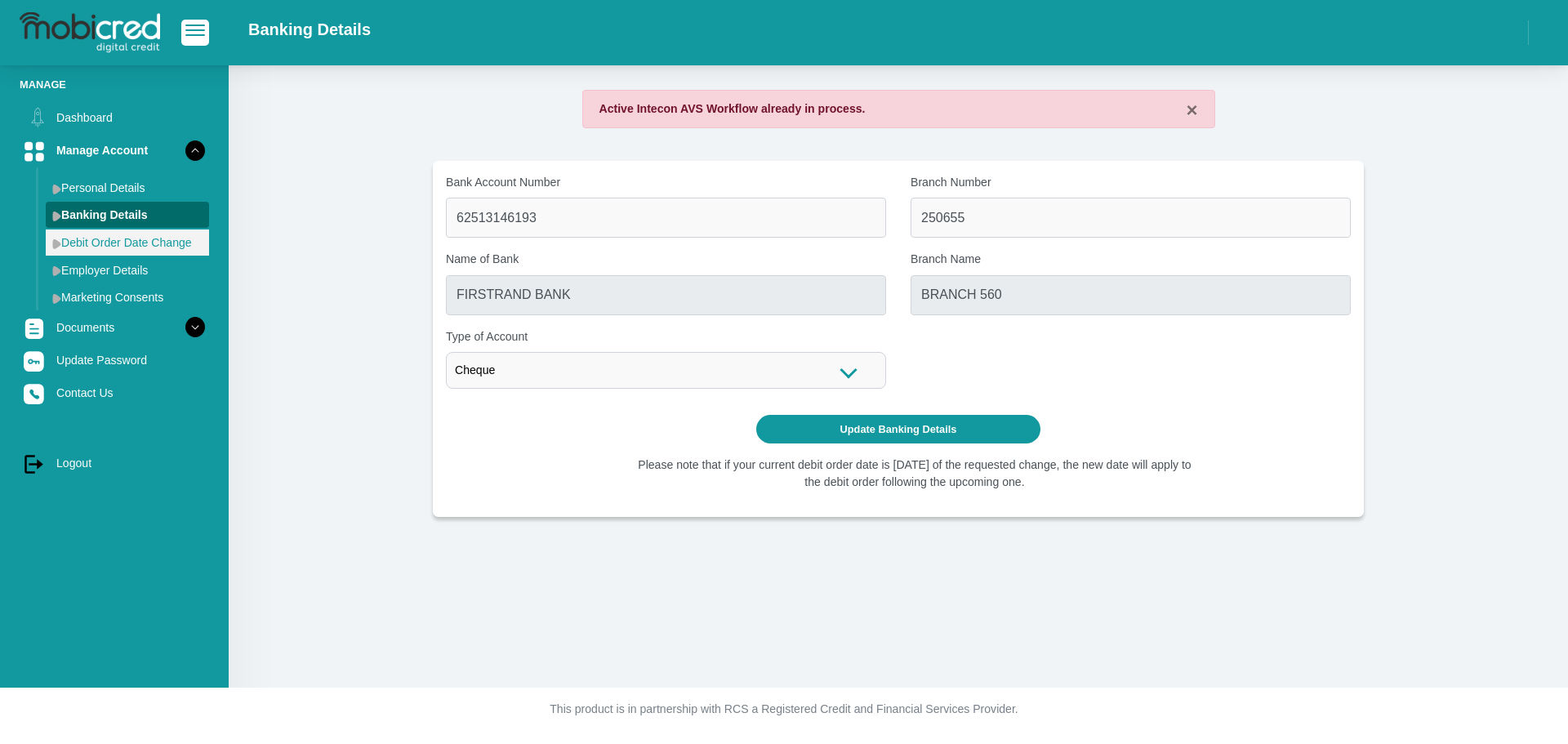
click at [133, 240] on link "Debit Order Date Change" at bounding box center [127, 242] width 163 height 26
click at [77, 244] on link "Debit Order Date Change" at bounding box center [127, 242] width 163 height 26
click at [59, 246] on img at bounding box center [56, 244] width 9 height 11
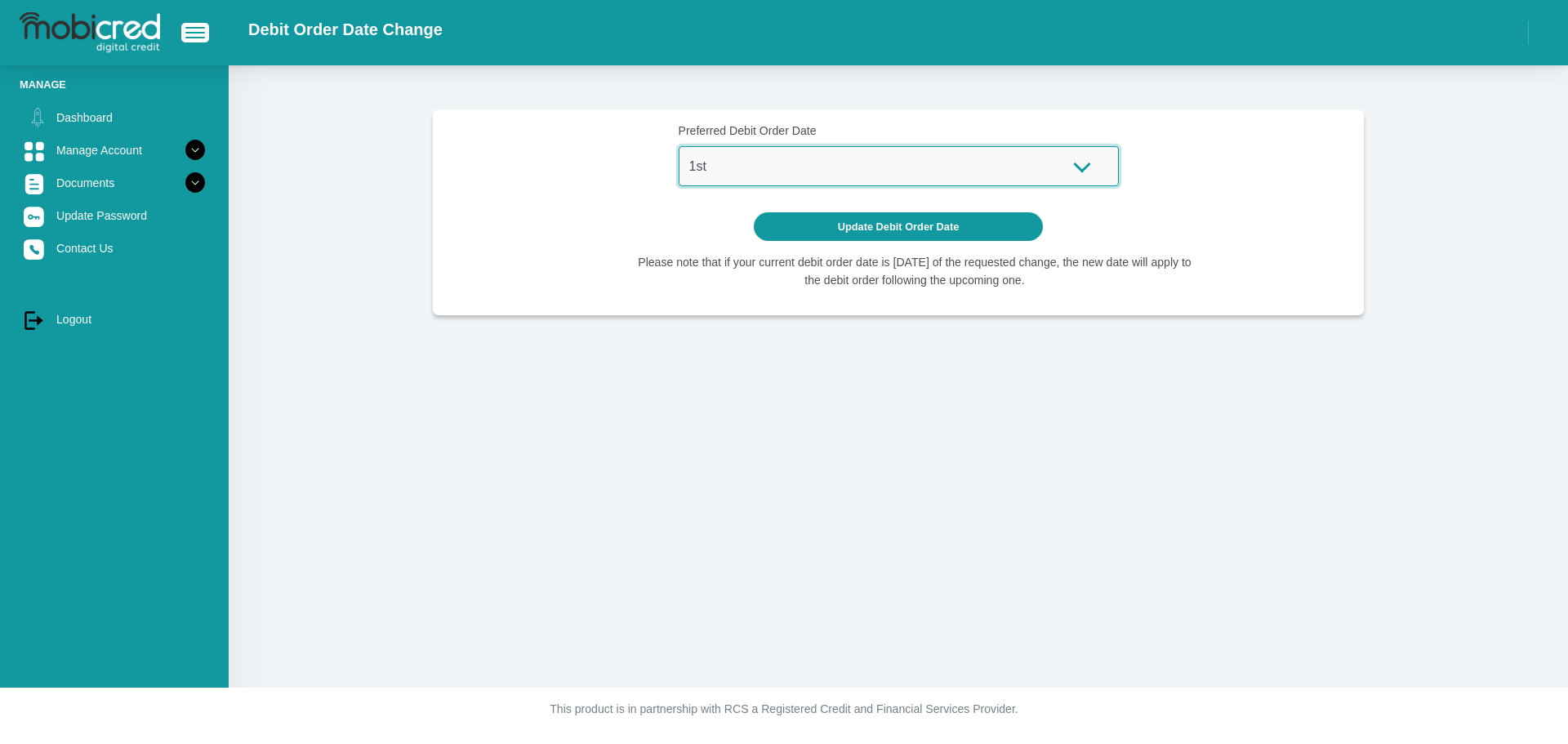
click at [1080, 173] on select "1st 2nd 3rd 4th 5th 7th 18th 19th 20th 21st 22nd 23rd 24th 25th 26th 27th 28th …" at bounding box center [898, 166] width 440 height 40
select select "26"
click at [678, 146] on select "1st 2nd 3rd 4th 5th 7th 18th 19th 20th 21st 22nd 23rd 24th 25th 26th 27th 28th …" at bounding box center [898, 166] width 440 height 40
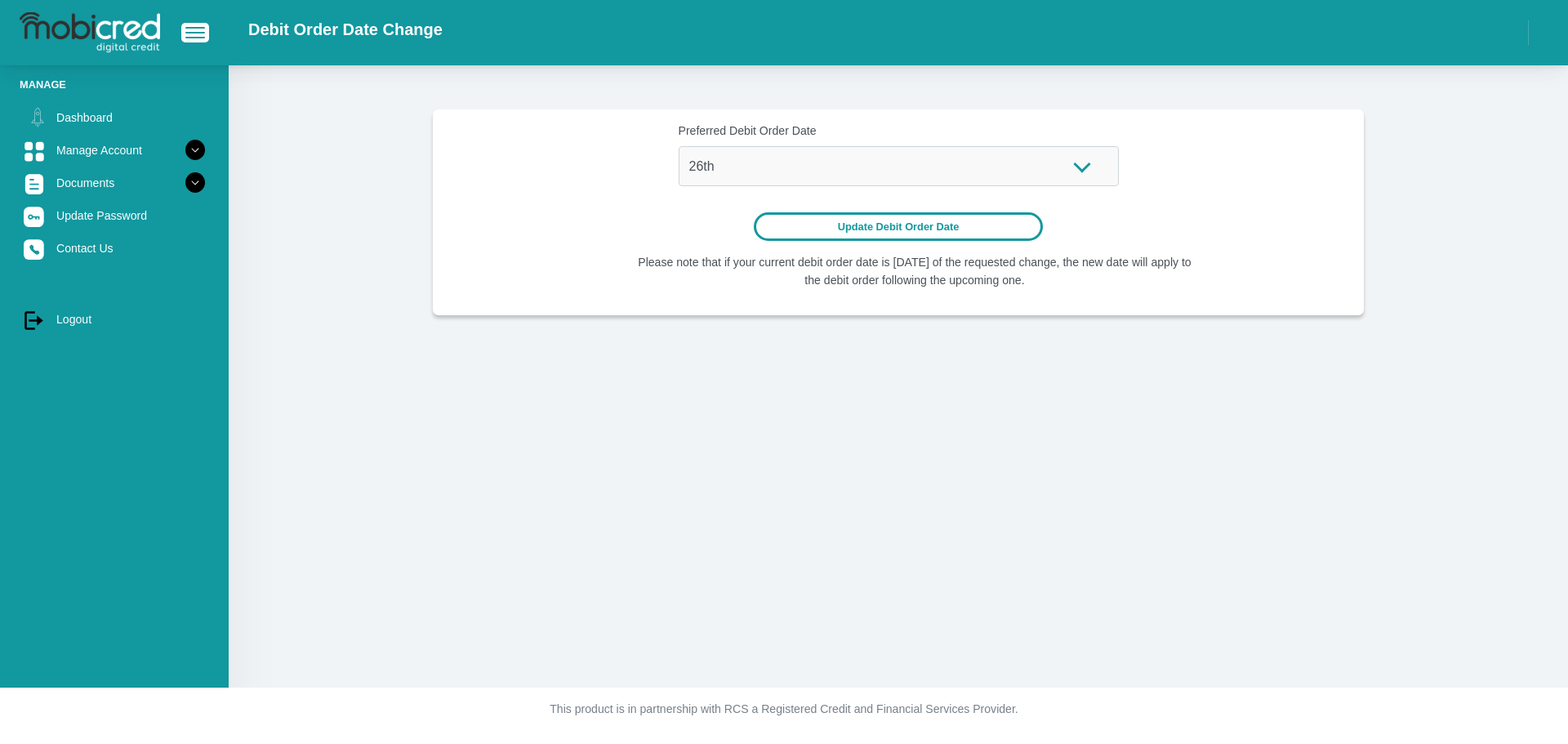
click at [882, 238] on button "Update Debit Order Date" at bounding box center [898, 227] width 290 height 29
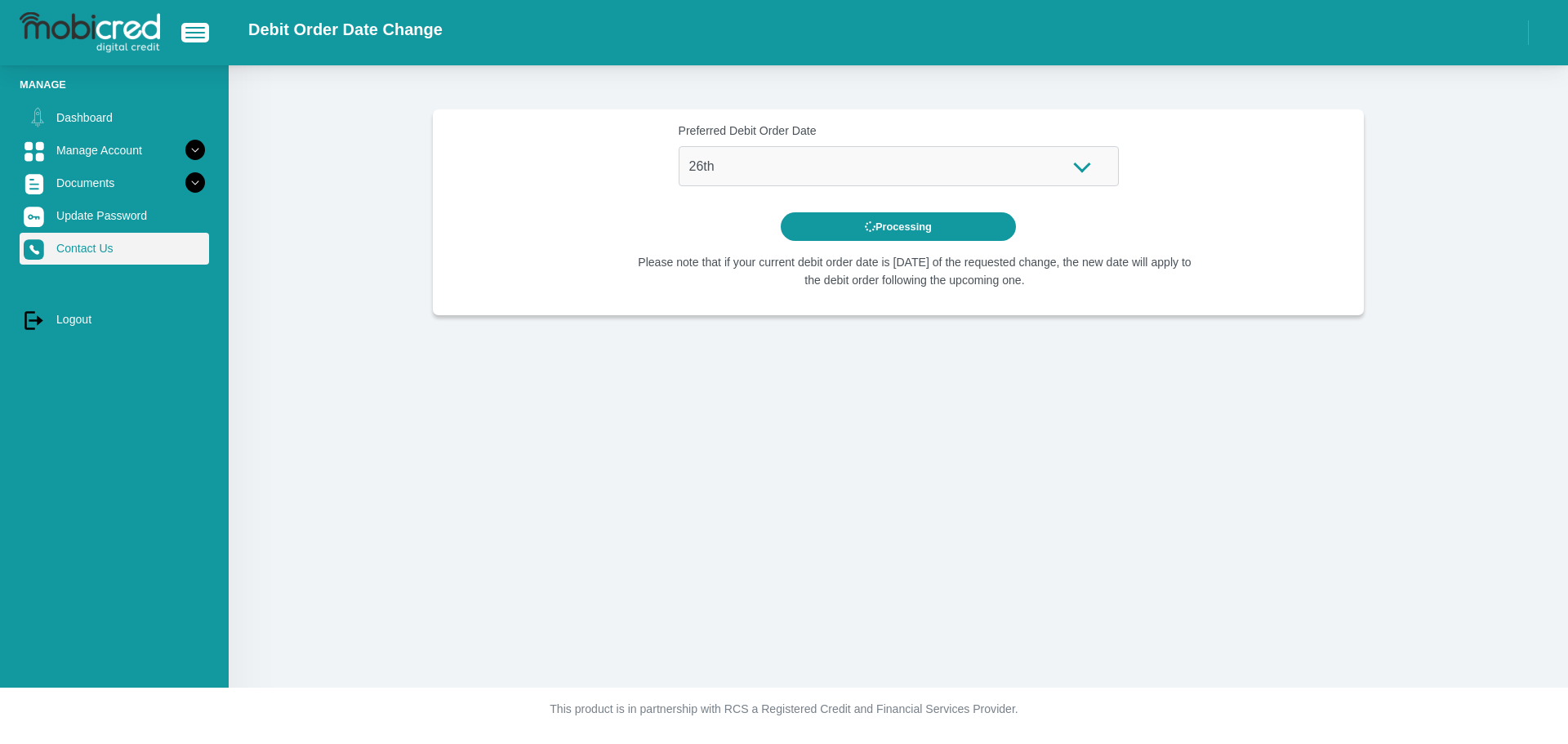
click at [103, 246] on link "Contact Us" at bounding box center [114, 248] width 189 height 31
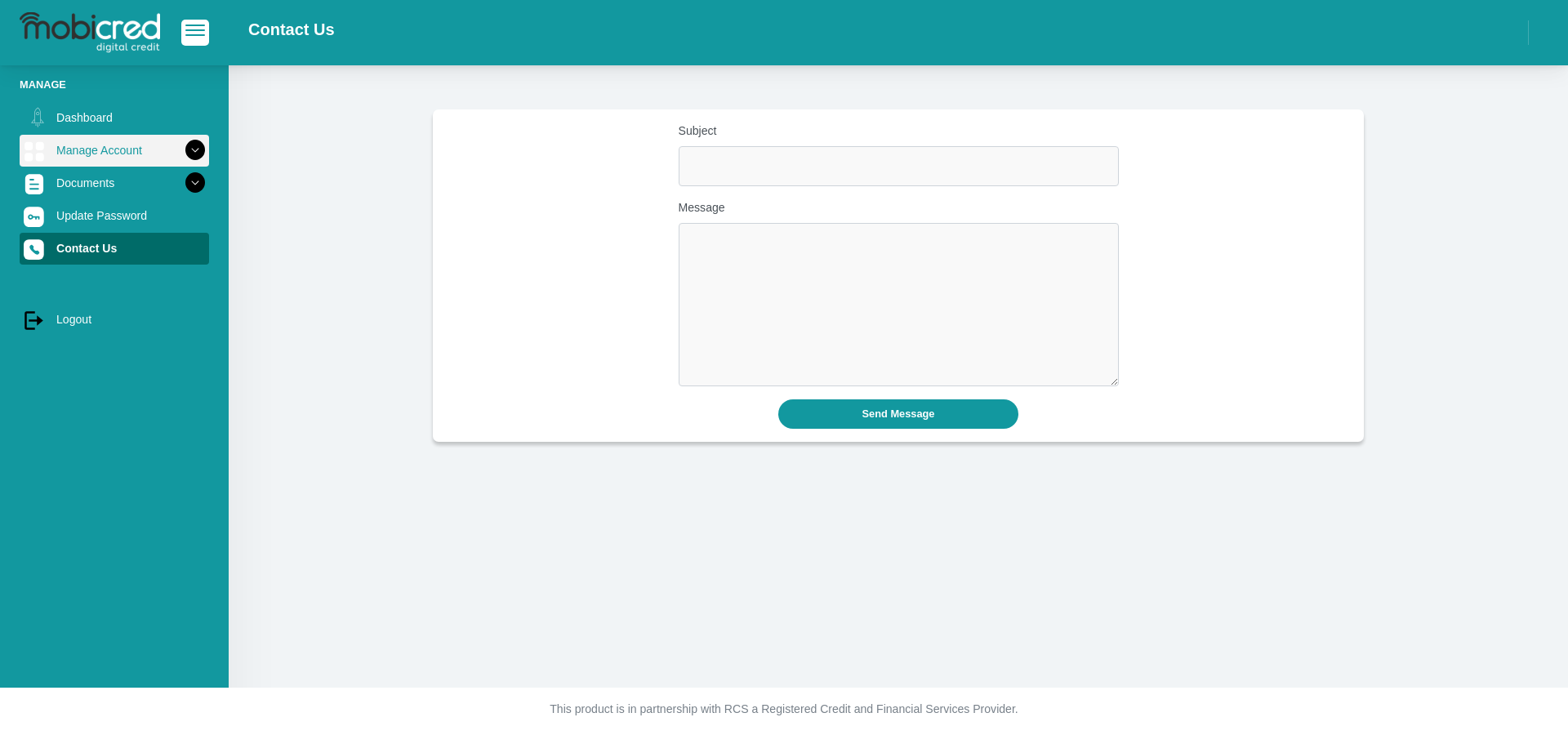
click at [97, 157] on link "Manage Account" at bounding box center [114, 150] width 189 height 31
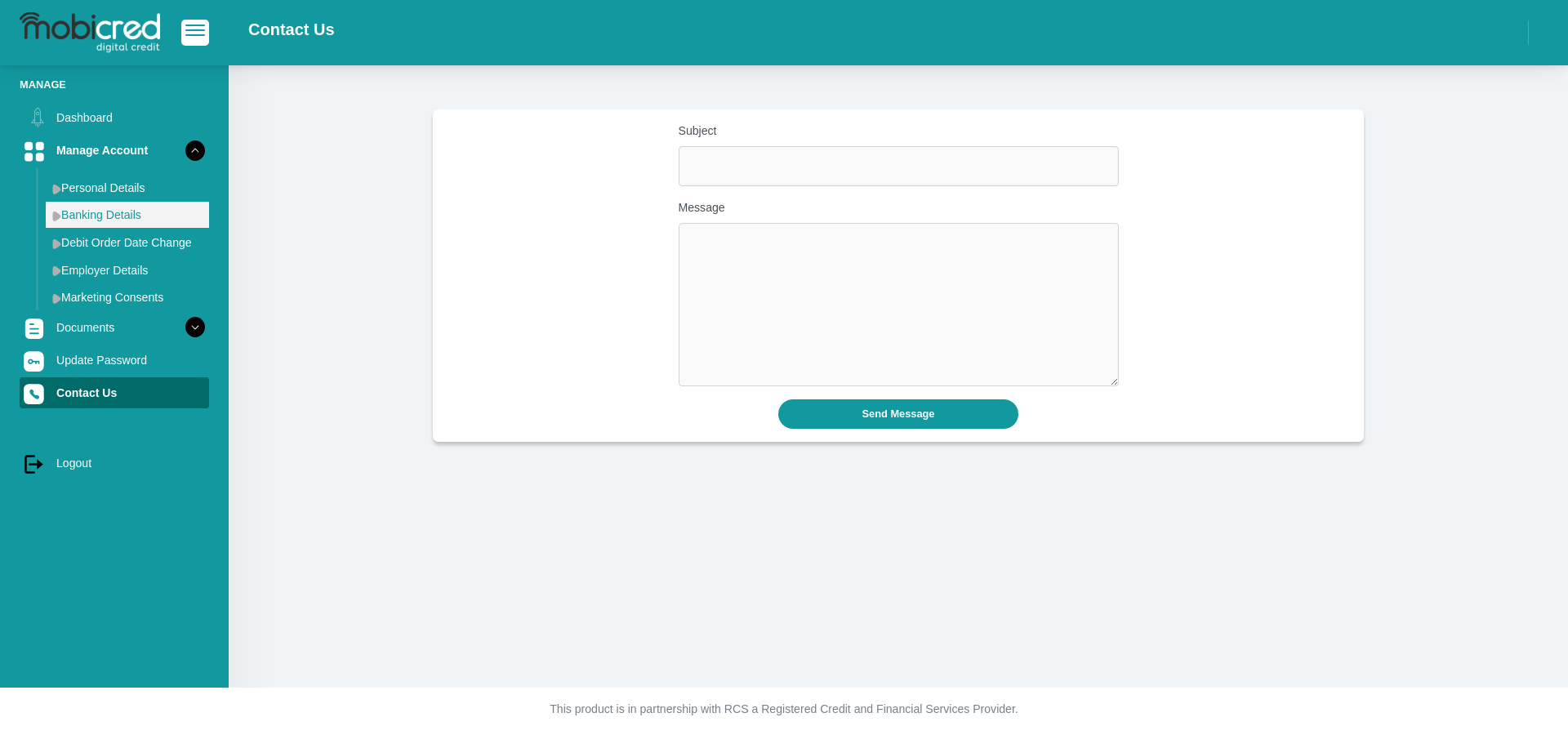
click at [128, 215] on link "Banking Details" at bounding box center [127, 214] width 163 height 26
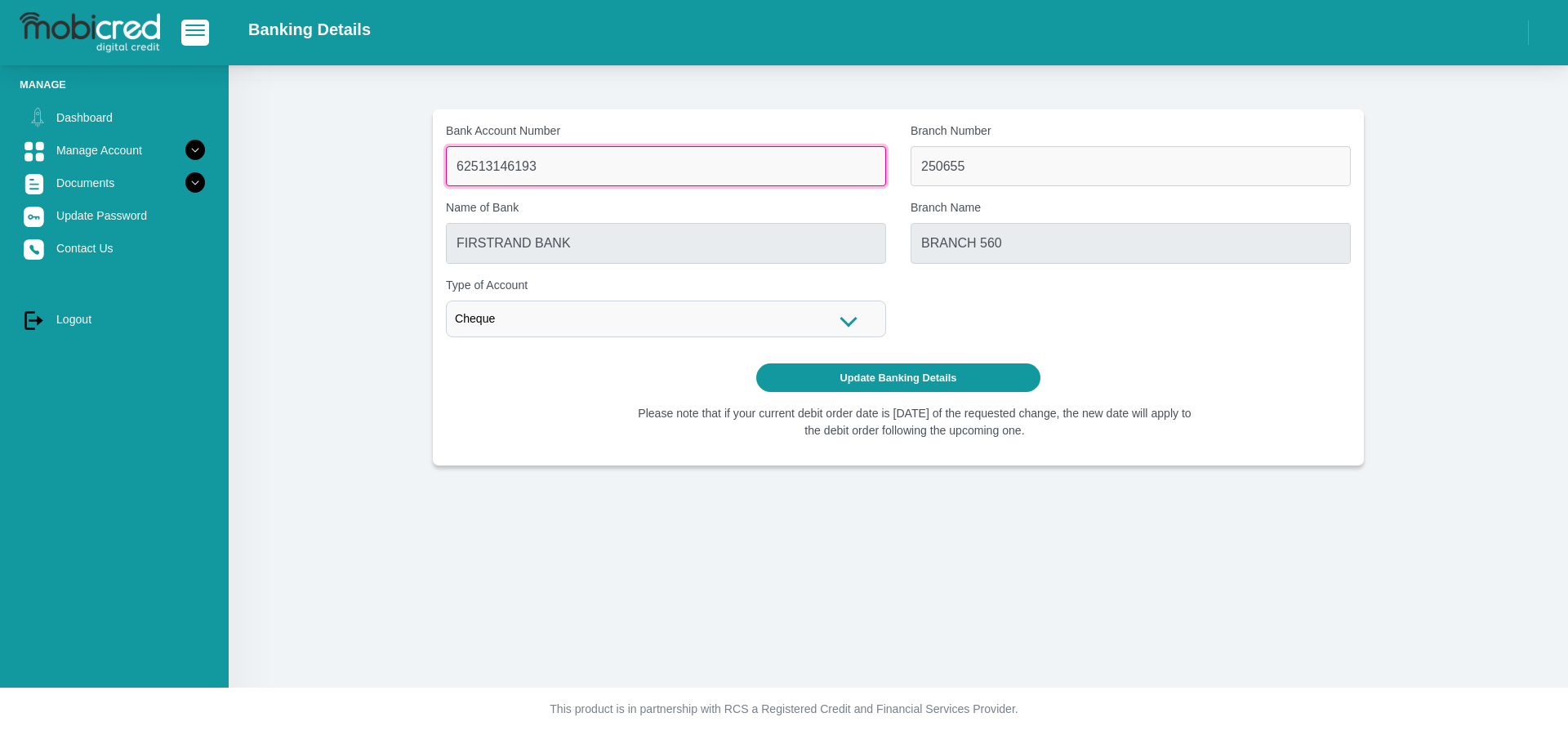
drag, startPoint x: 610, startPoint y: 176, endPoint x: 380, endPoint y: 167, distance: 230.2
click at [380, 167] on section "Bank Account Number 62513146193 Branch Number 250655 Name of Bank FIRSTRAND BAN…" at bounding box center [898, 287] width 1291 height 356
type input "62799042470"
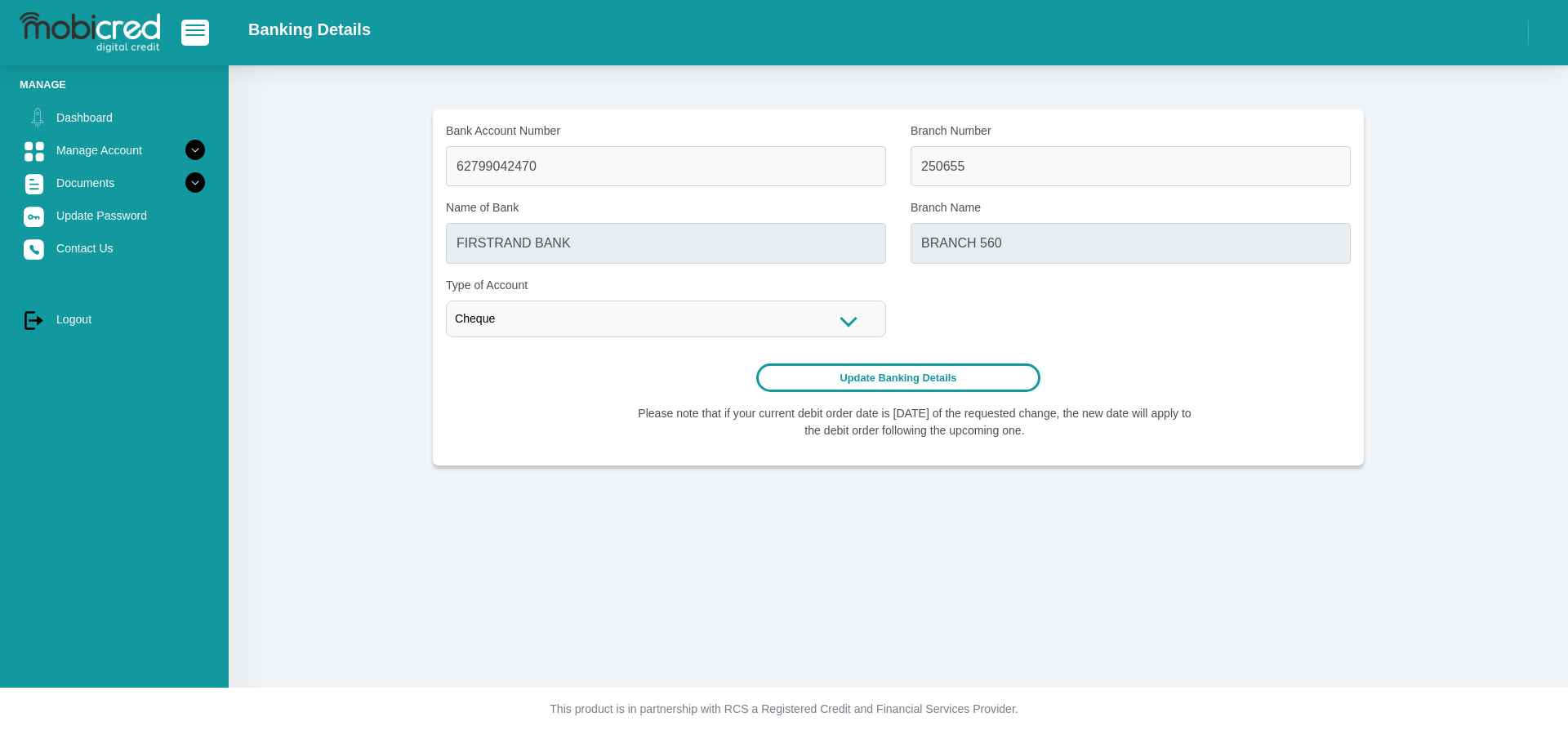
click at [932, 377] on button "Update Banking Details" at bounding box center [898, 377] width 285 height 29
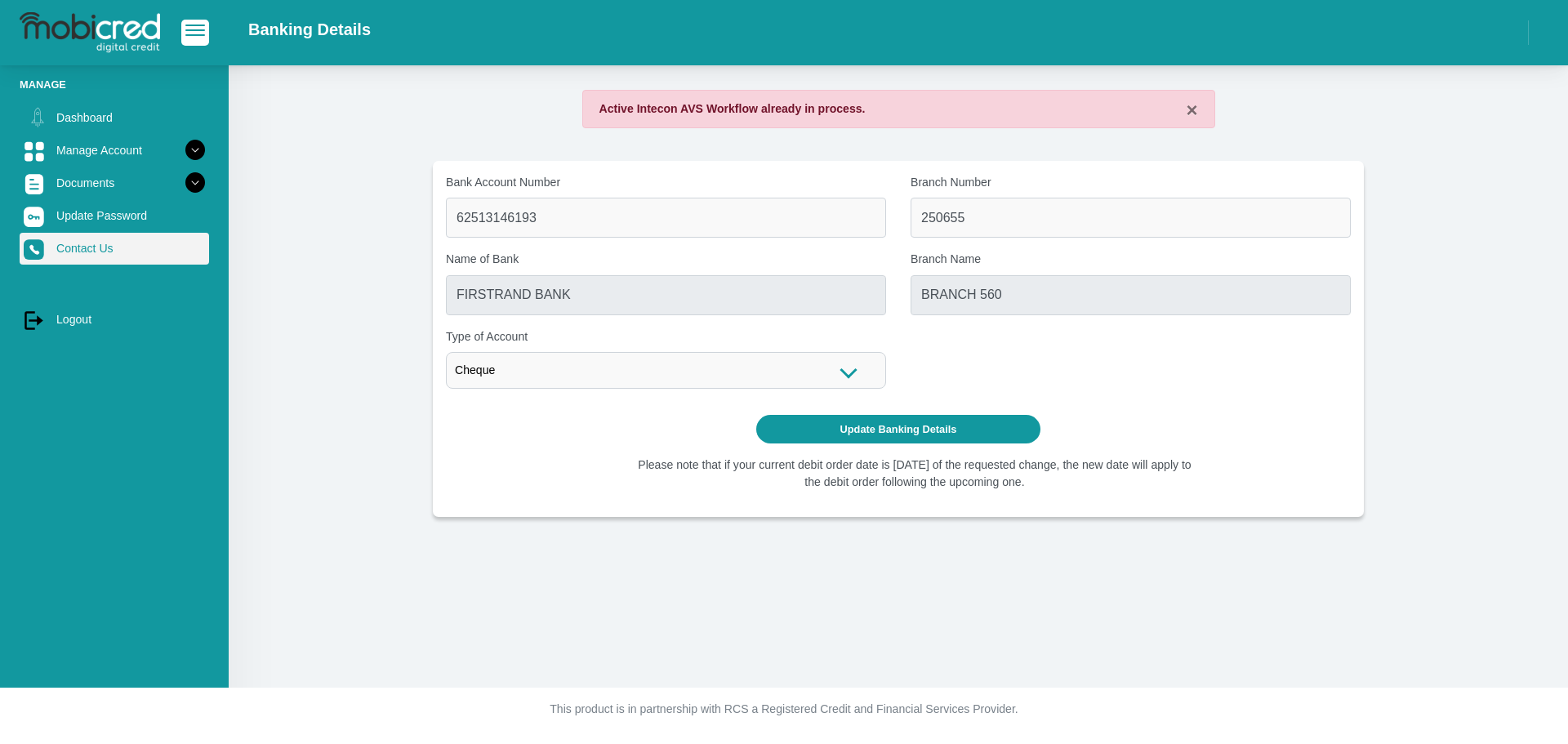
click at [87, 245] on link "Contact Us" at bounding box center [114, 248] width 189 height 31
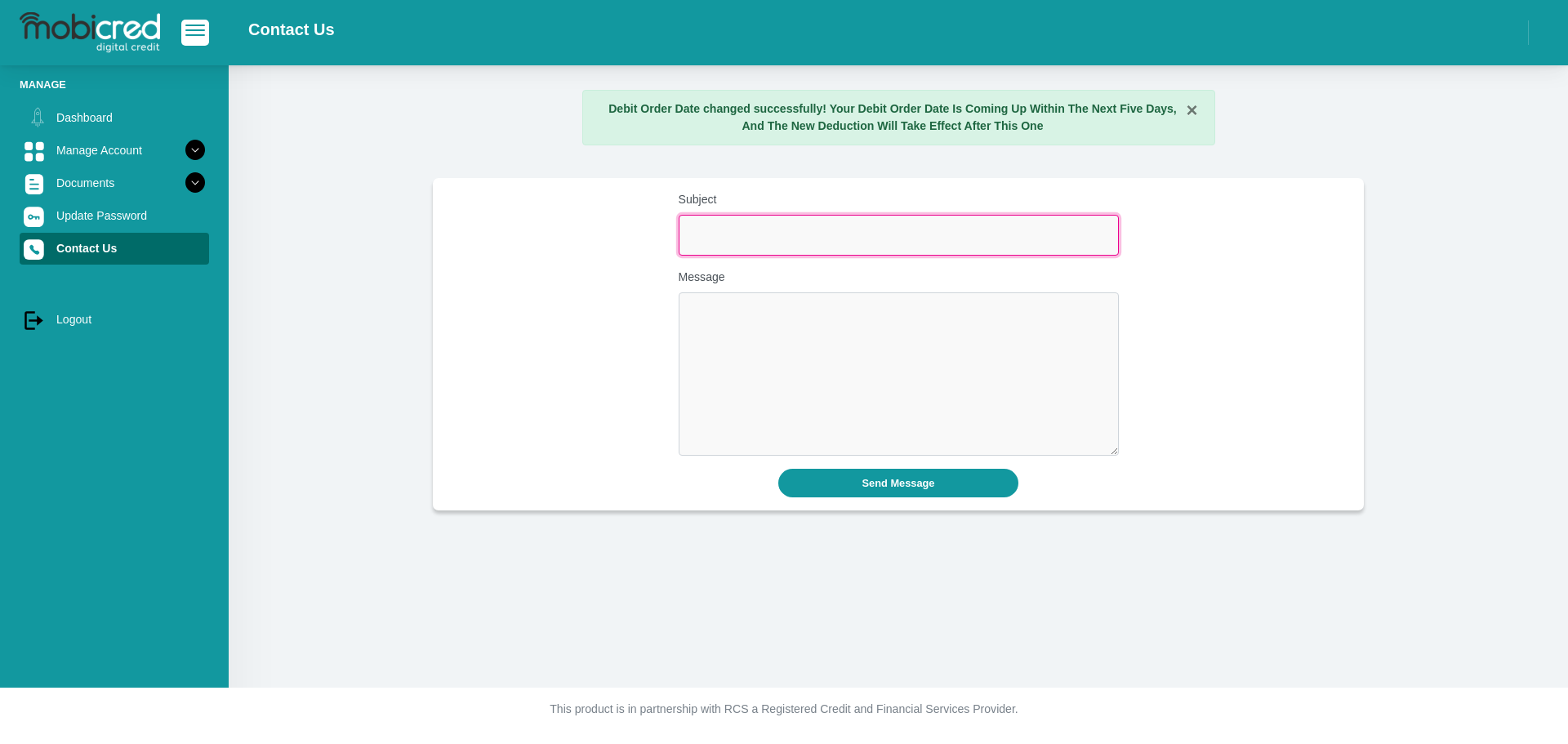
click at [747, 247] on input "Subject" at bounding box center [898, 235] width 440 height 40
type input "Please can you change my banking details"
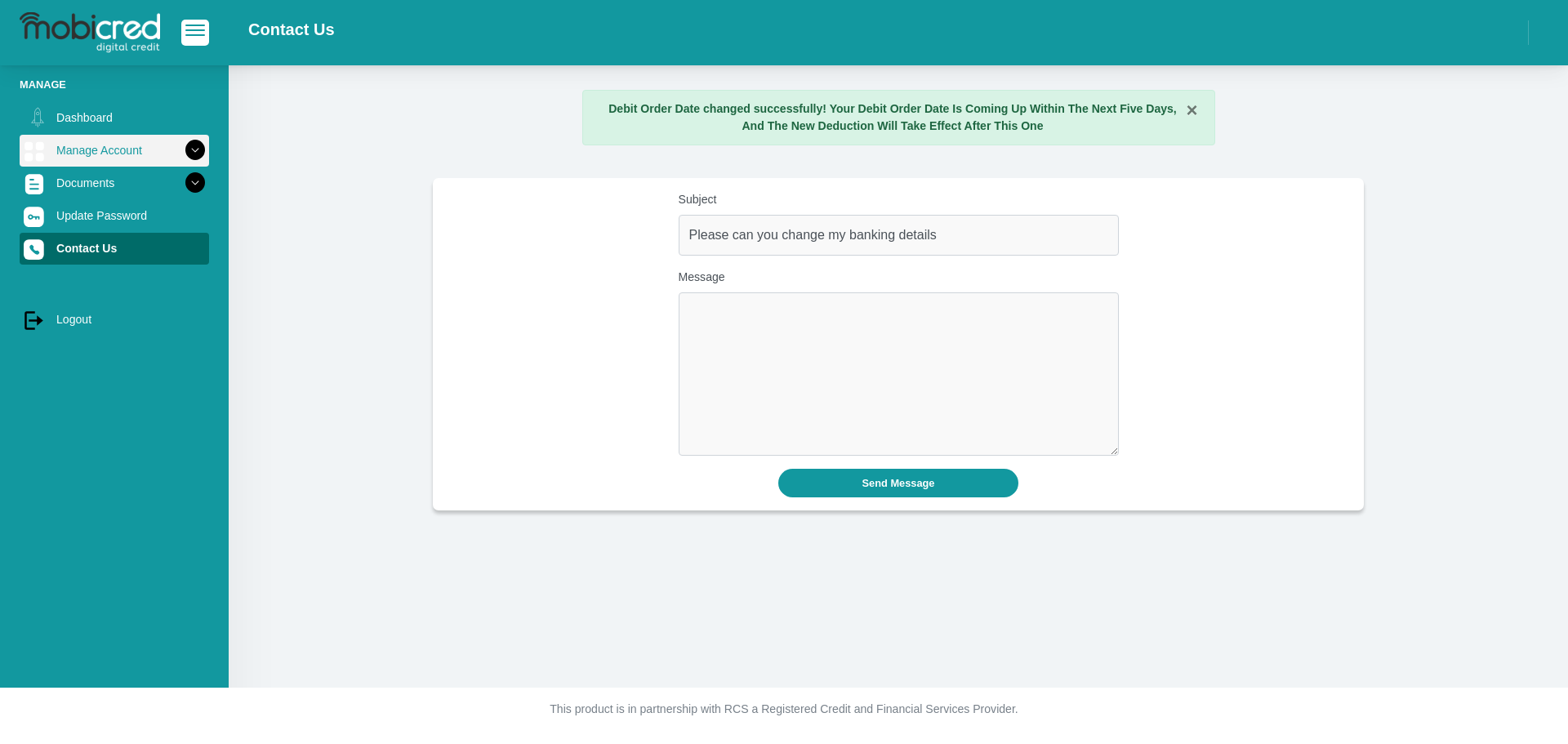
click at [103, 162] on link "Manage Account" at bounding box center [114, 150] width 189 height 31
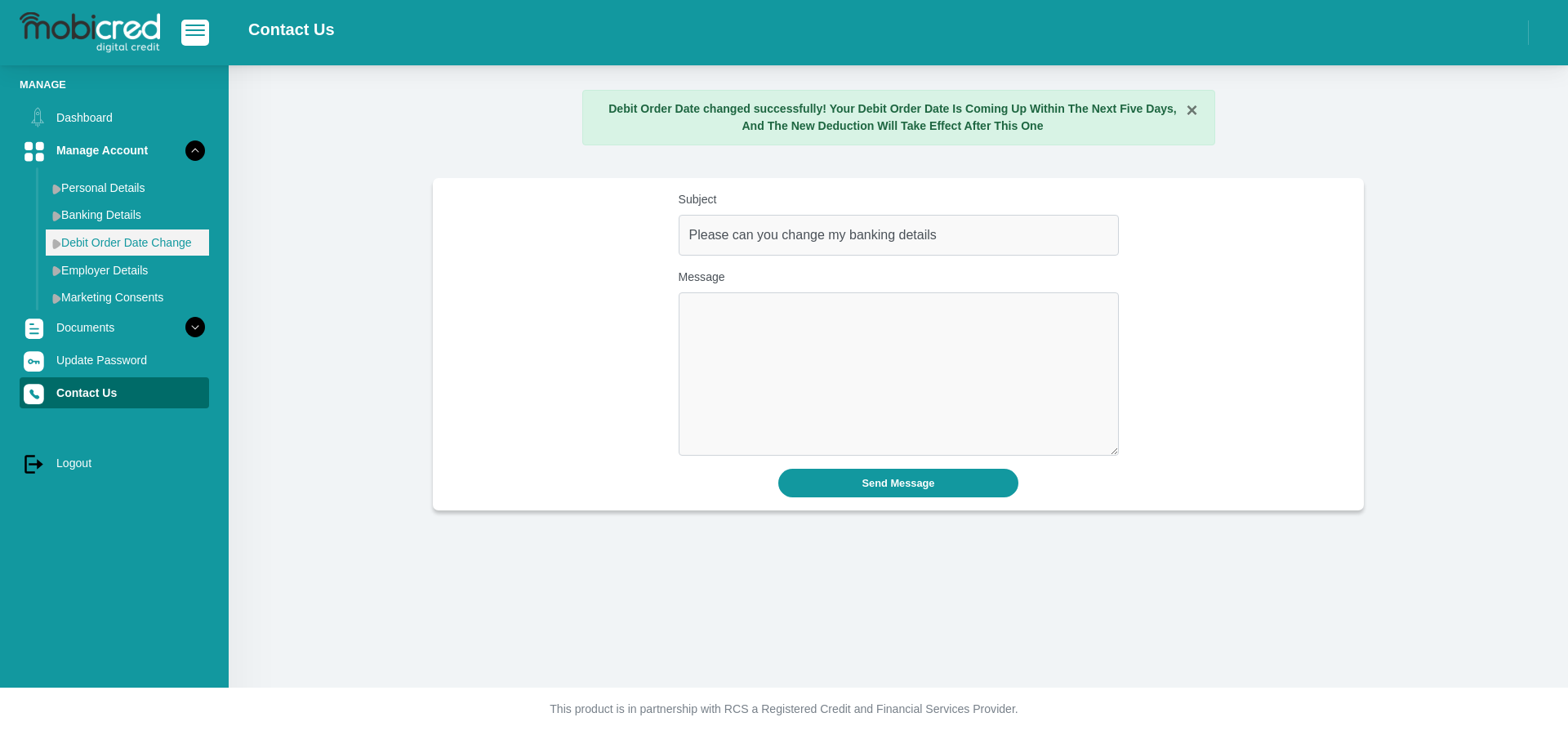
click at [114, 252] on link "Debit Order Date Change" at bounding box center [127, 242] width 163 height 26
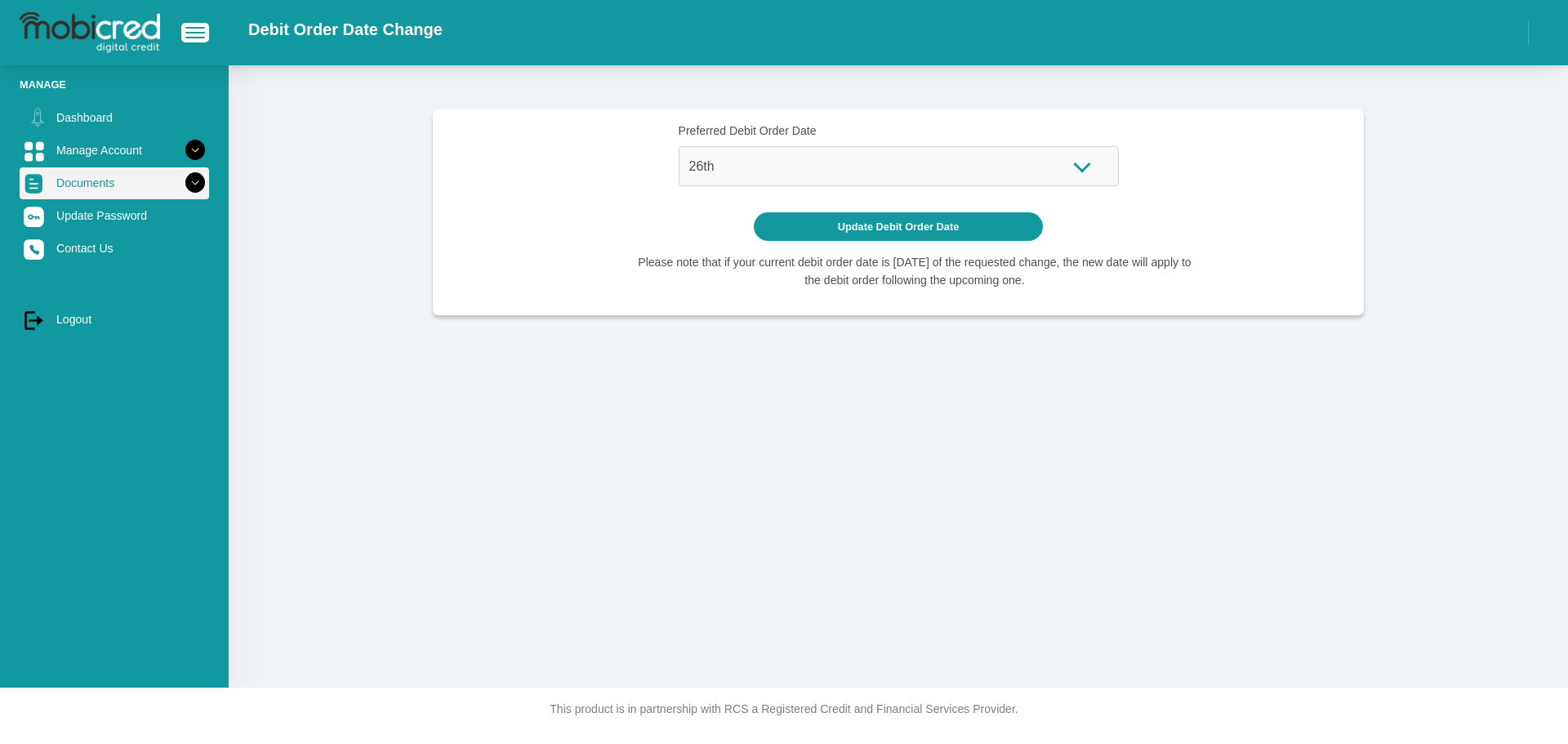
click at [119, 182] on link "Documents" at bounding box center [114, 182] width 189 height 31
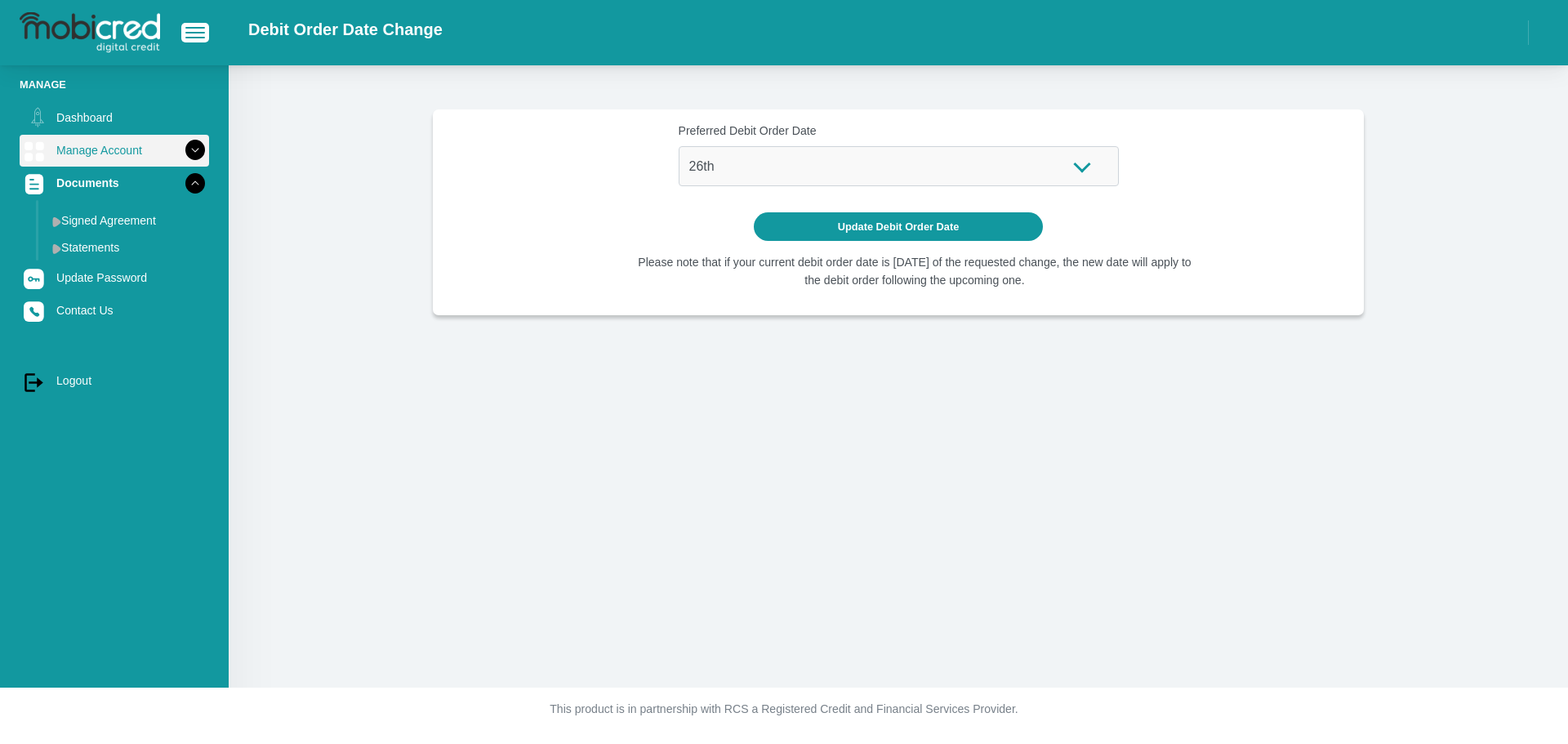
click at [140, 157] on link "Manage Account" at bounding box center [114, 150] width 189 height 31
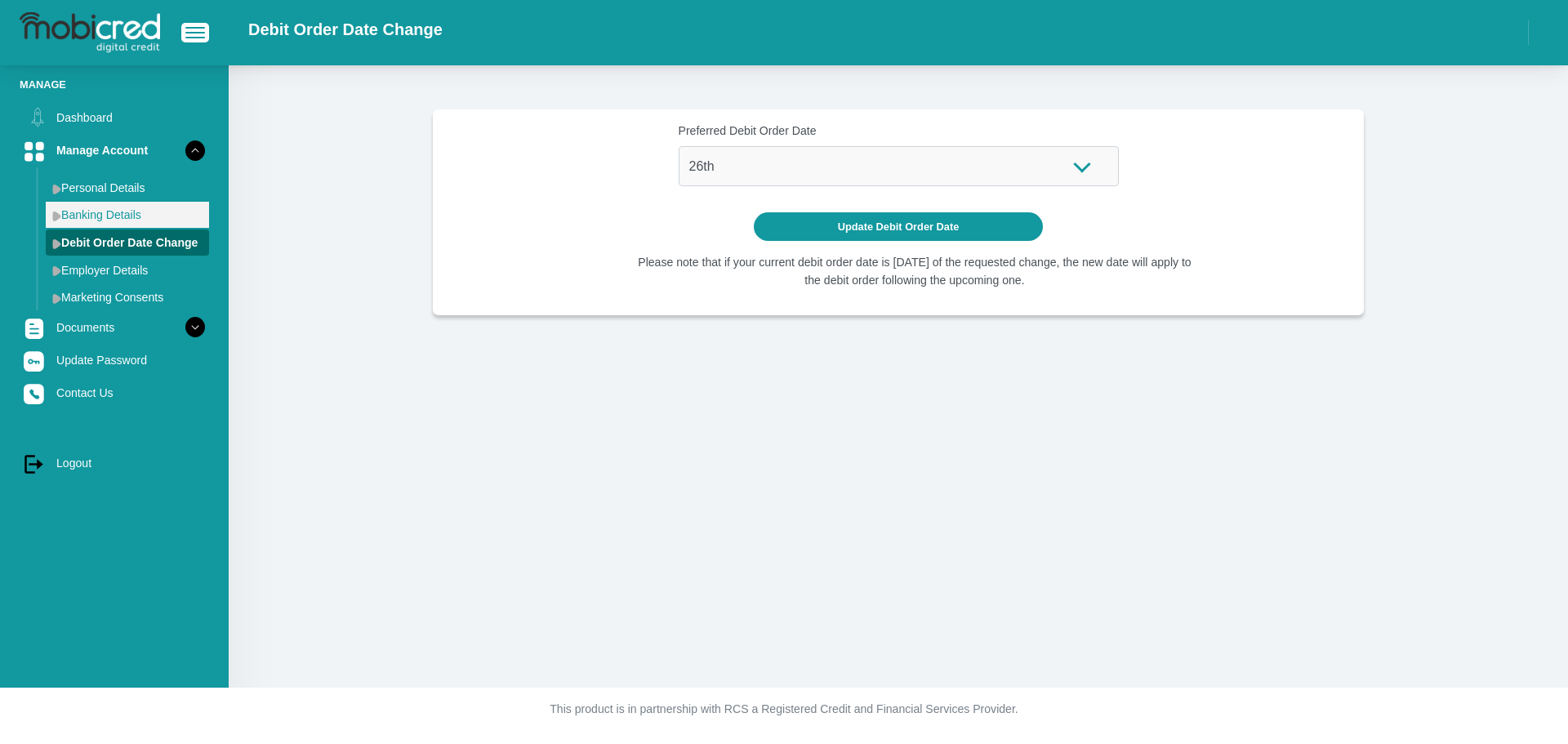
click at [70, 222] on link "Banking Details" at bounding box center [127, 214] width 163 height 26
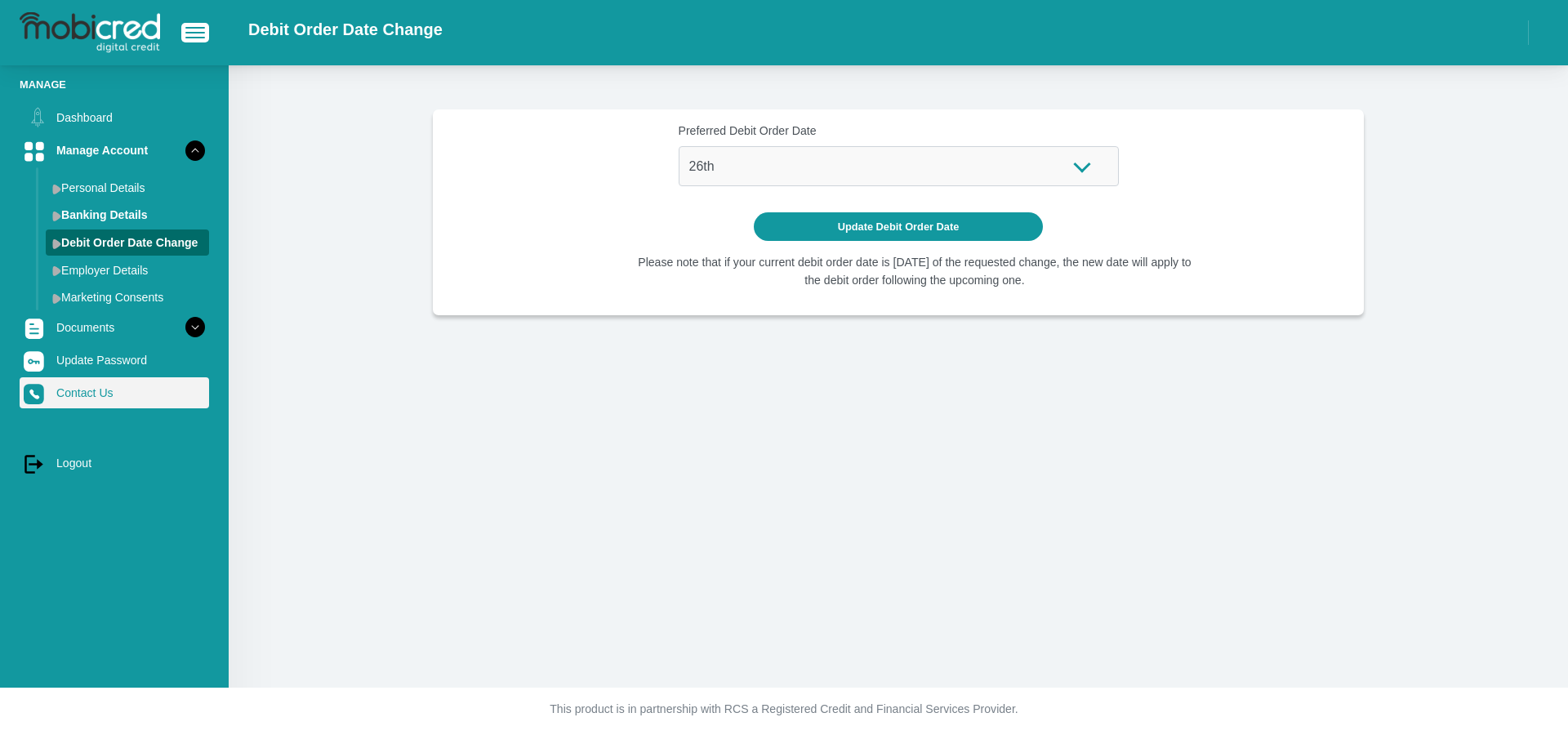
click at [86, 388] on link "Contact Us" at bounding box center [114, 393] width 189 height 31
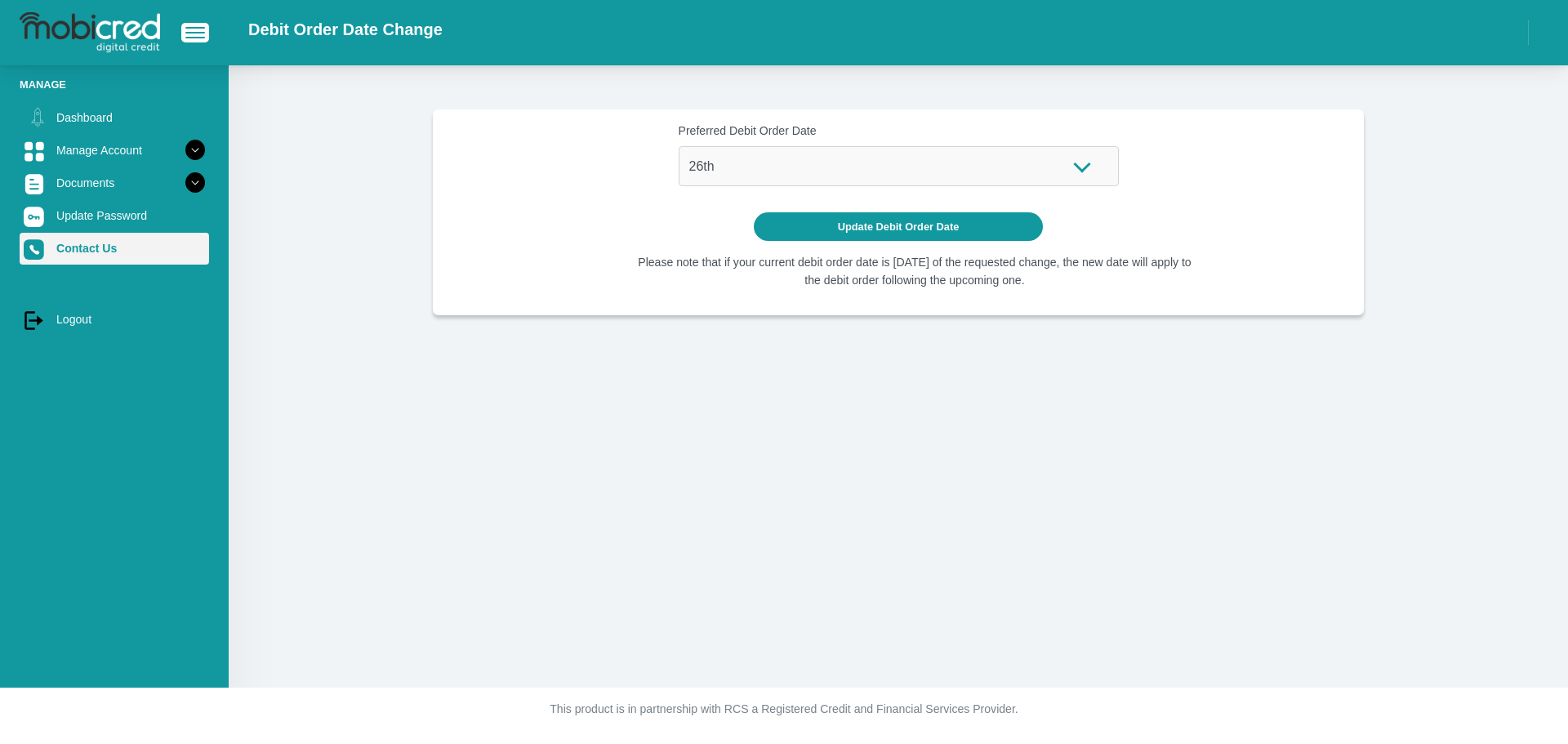
click at [82, 251] on link "Contact Us" at bounding box center [114, 248] width 189 height 31
